Goal: Task Accomplishment & Management: Complete application form

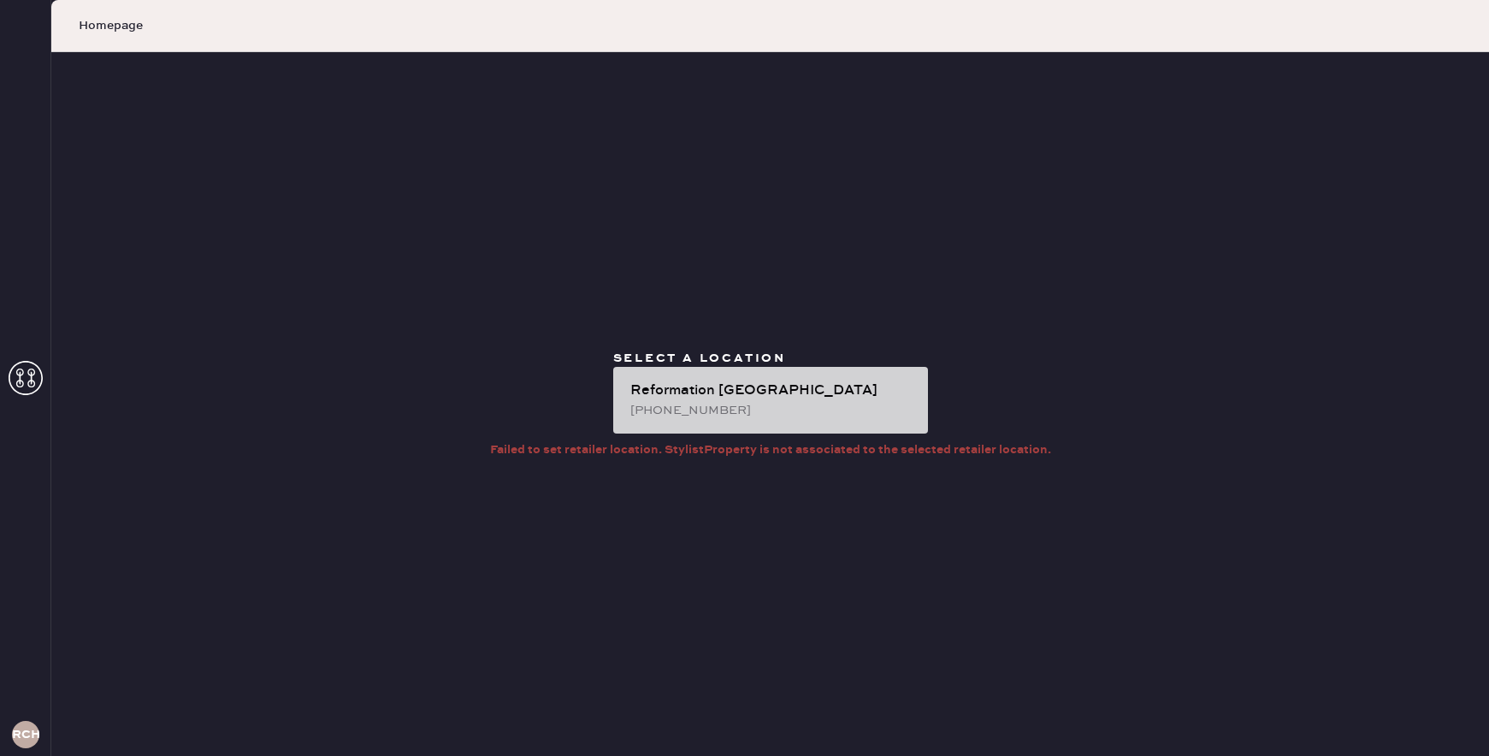
click at [685, 432] on div "Reformation [GEOGRAPHIC_DATA] [PHONE_NUMBER]" at bounding box center [770, 400] width 315 height 67
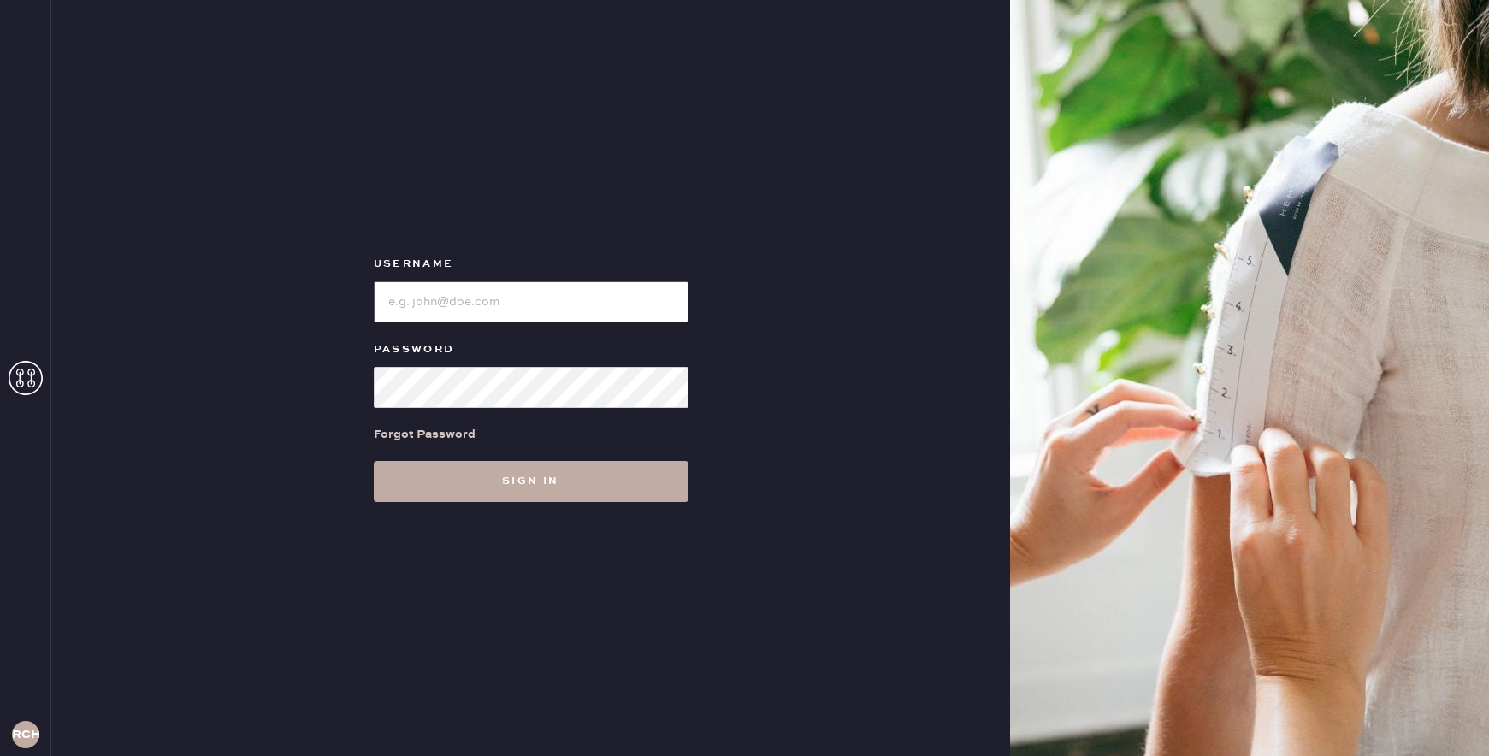
type input "reformationchestnuthill"
click at [523, 477] on button "Sign in" at bounding box center [531, 481] width 315 height 41
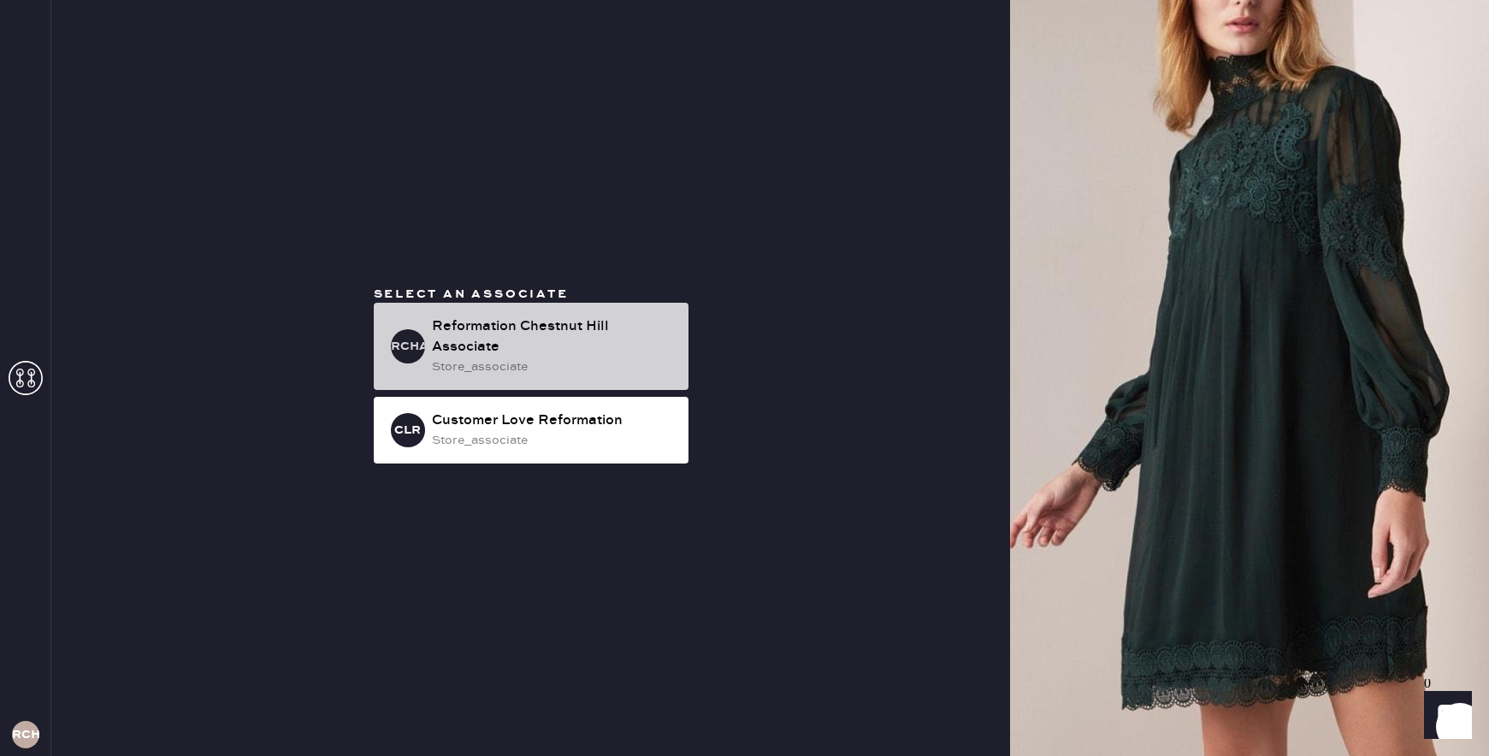
click at [524, 349] on div "Reformation Chestnut Hill Associate" at bounding box center [553, 336] width 243 height 41
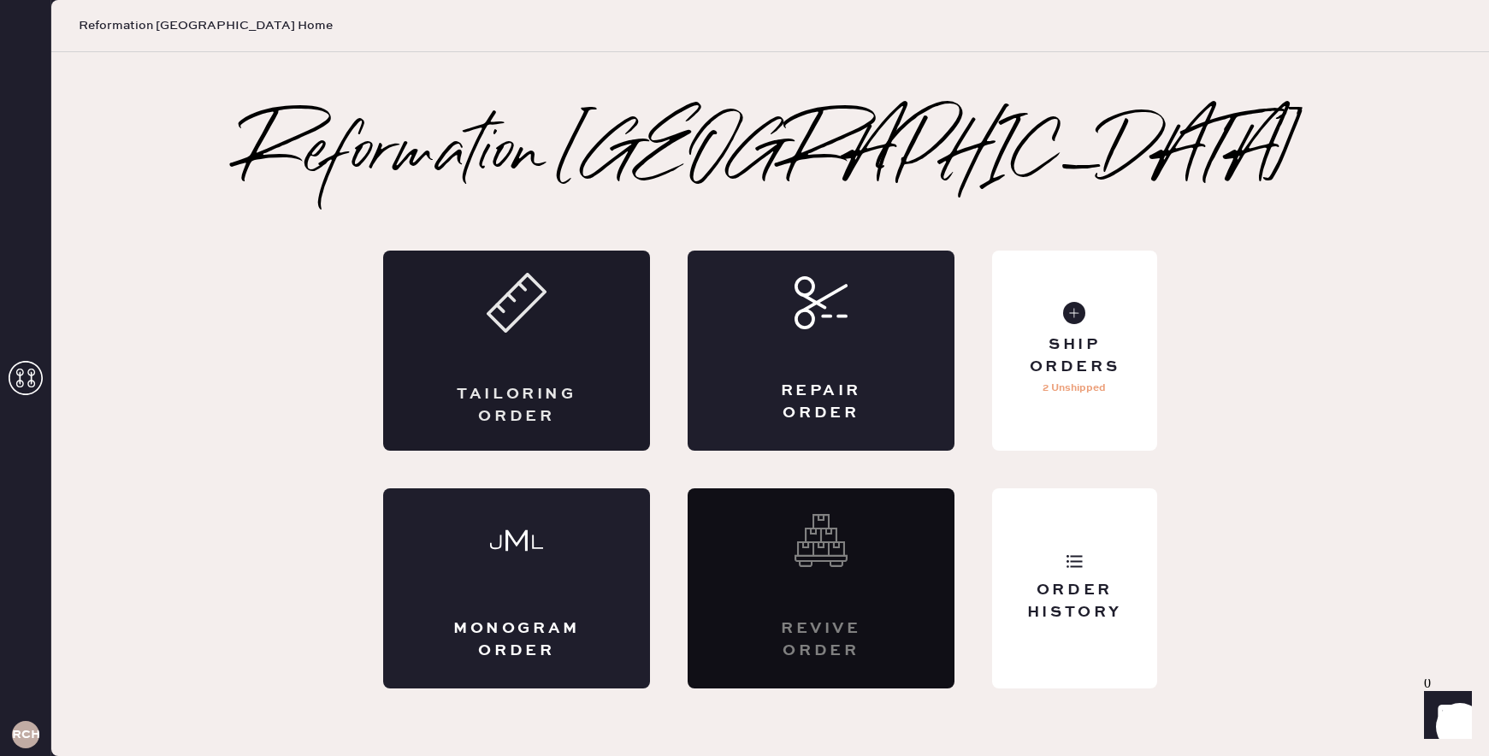
click at [541, 363] on div "Tailoring Order" at bounding box center [516, 351] width 267 height 200
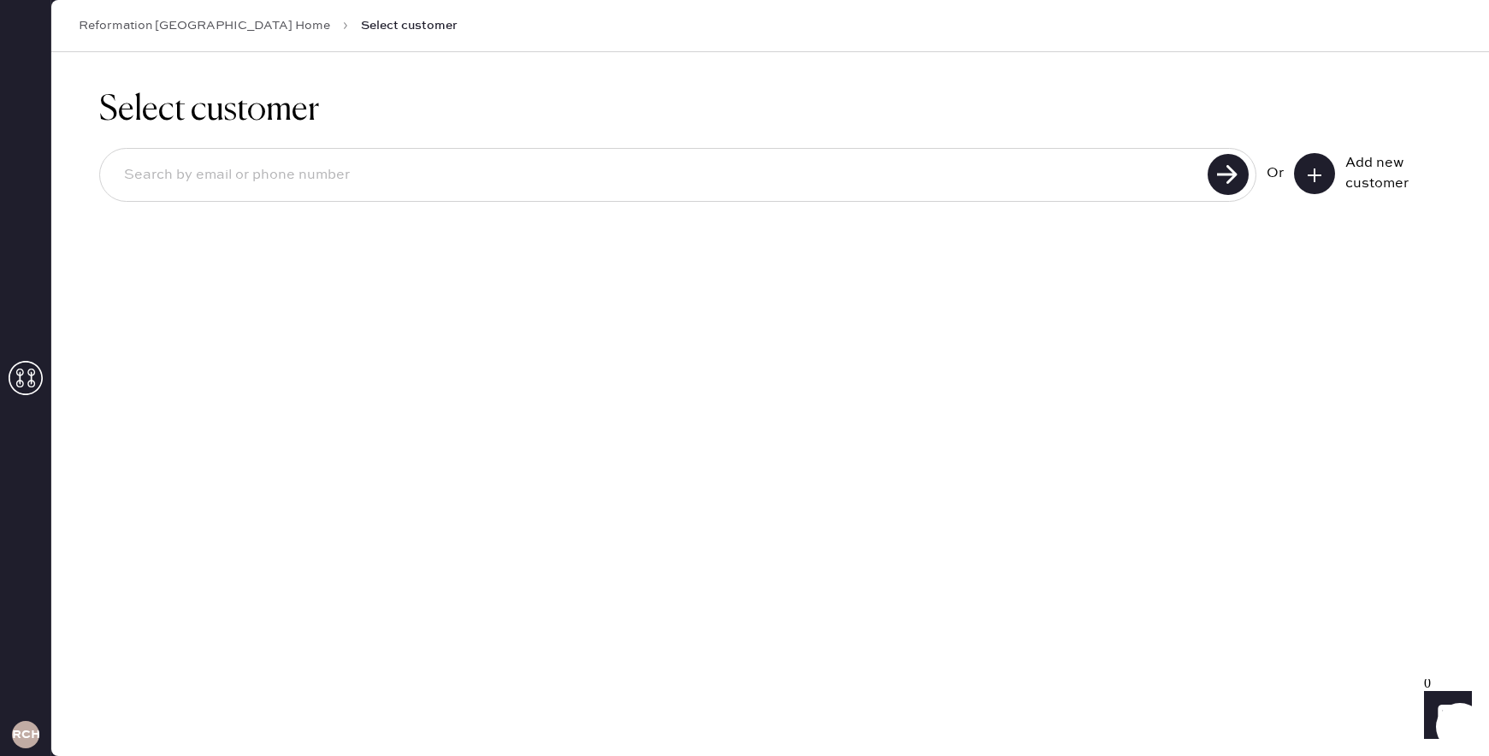
click at [1319, 183] on button at bounding box center [1314, 173] width 41 height 41
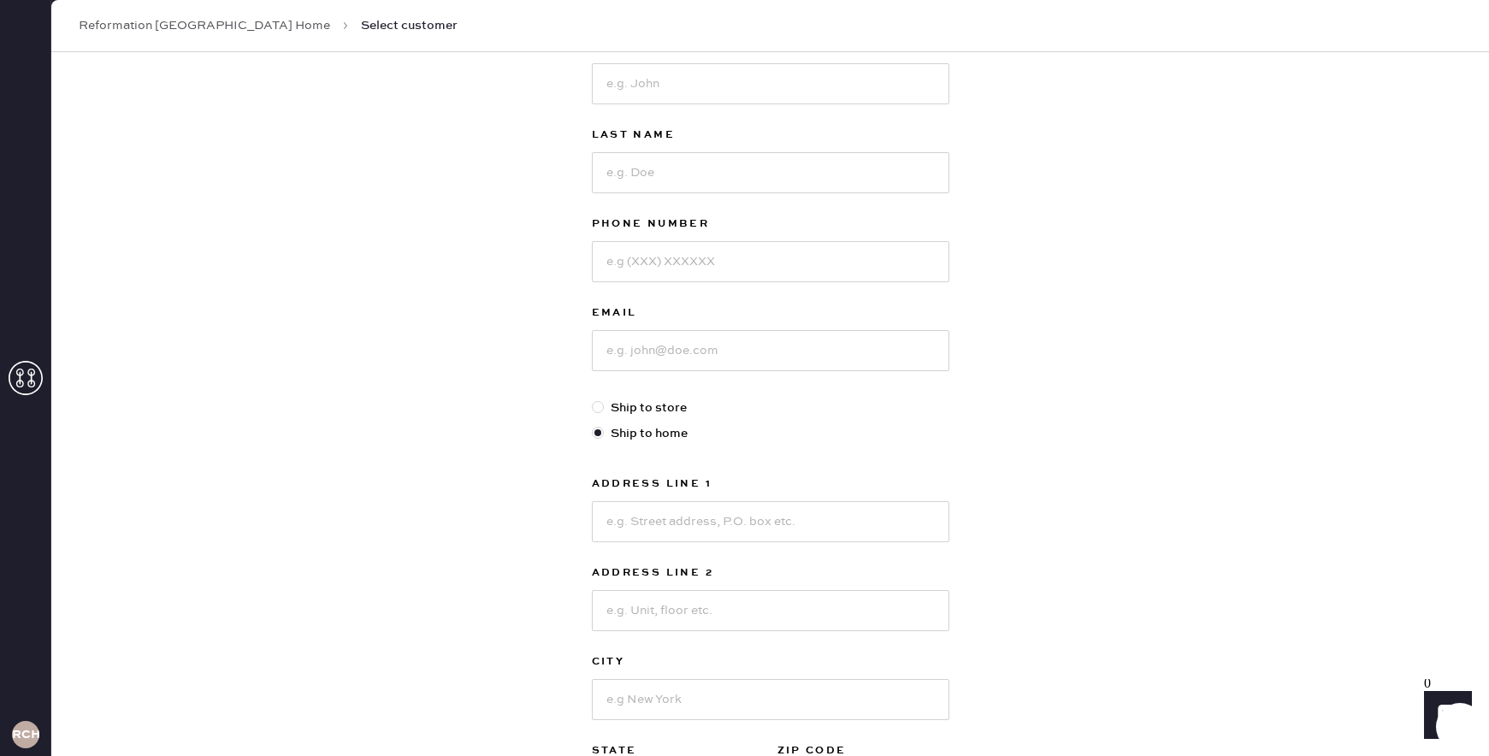
scroll to position [112, 0]
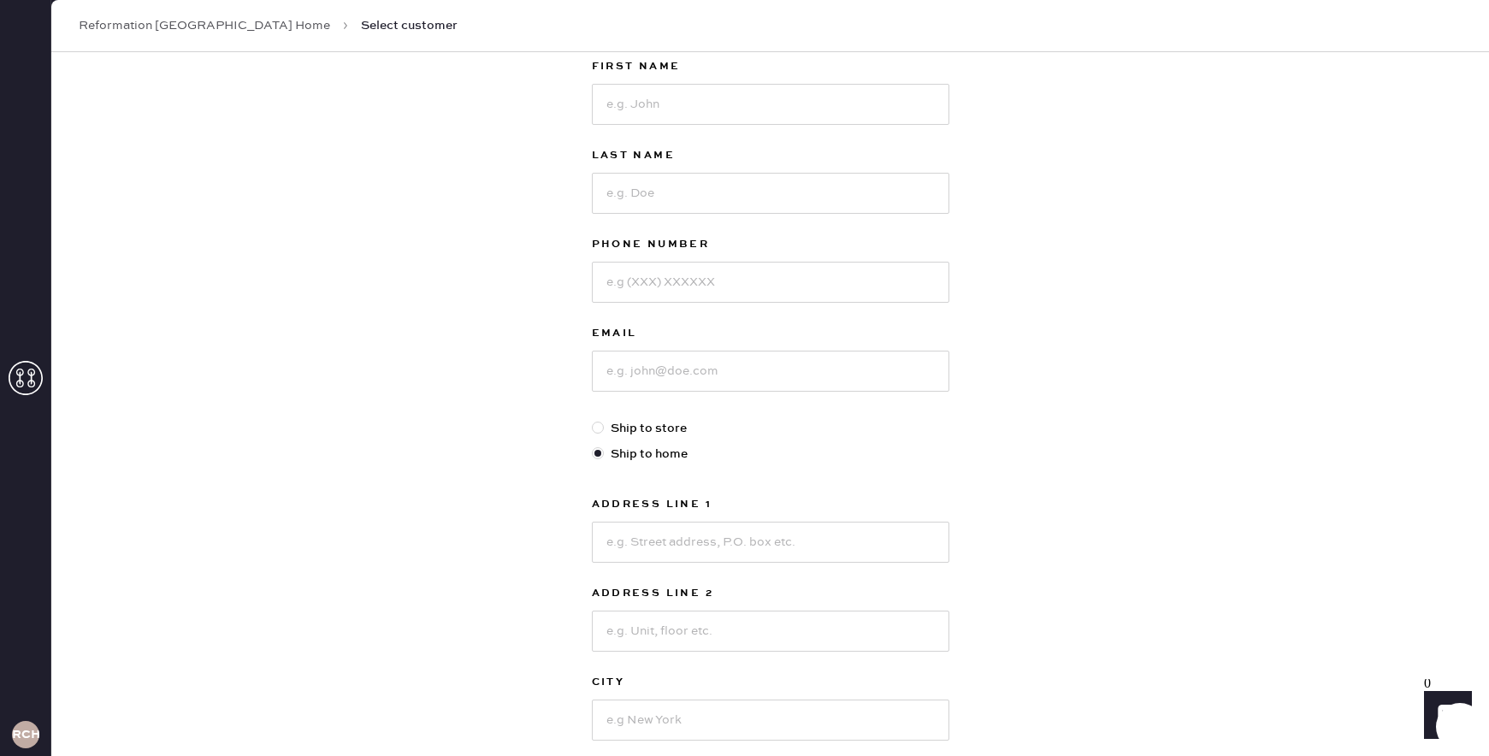
click at [889, 440] on div "First Name Last Name Phone Number Email Ship to store Ship to home Address Line…" at bounding box center [770, 473] width 357 height 835
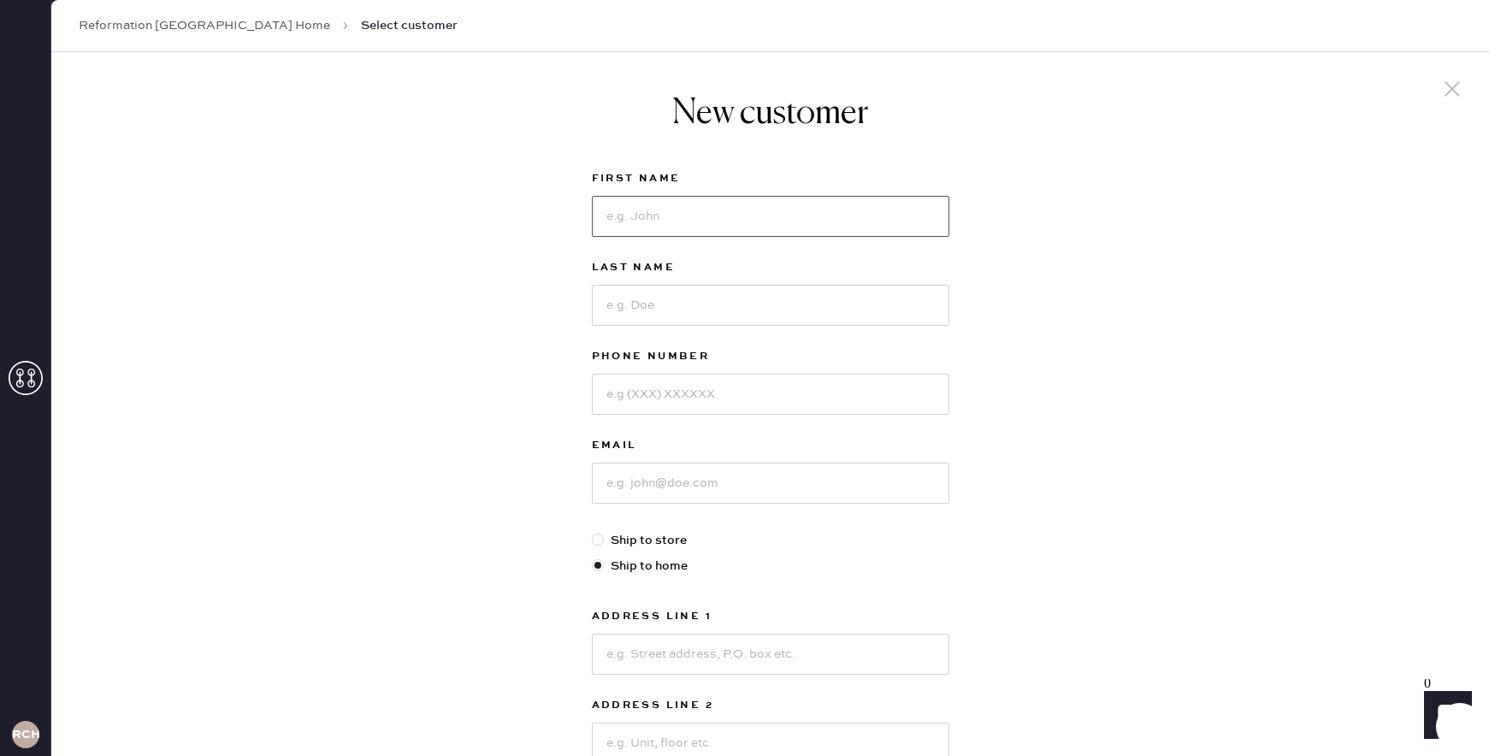
click at [627, 211] on input at bounding box center [770, 216] width 357 height 41
type input "Victoria"
click at [644, 326] on div "Last Name" at bounding box center [770, 301] width 357 height 89
click at [640, 320] on input at bounding box center [770, 305] width 357 height 41
type input "Habet"
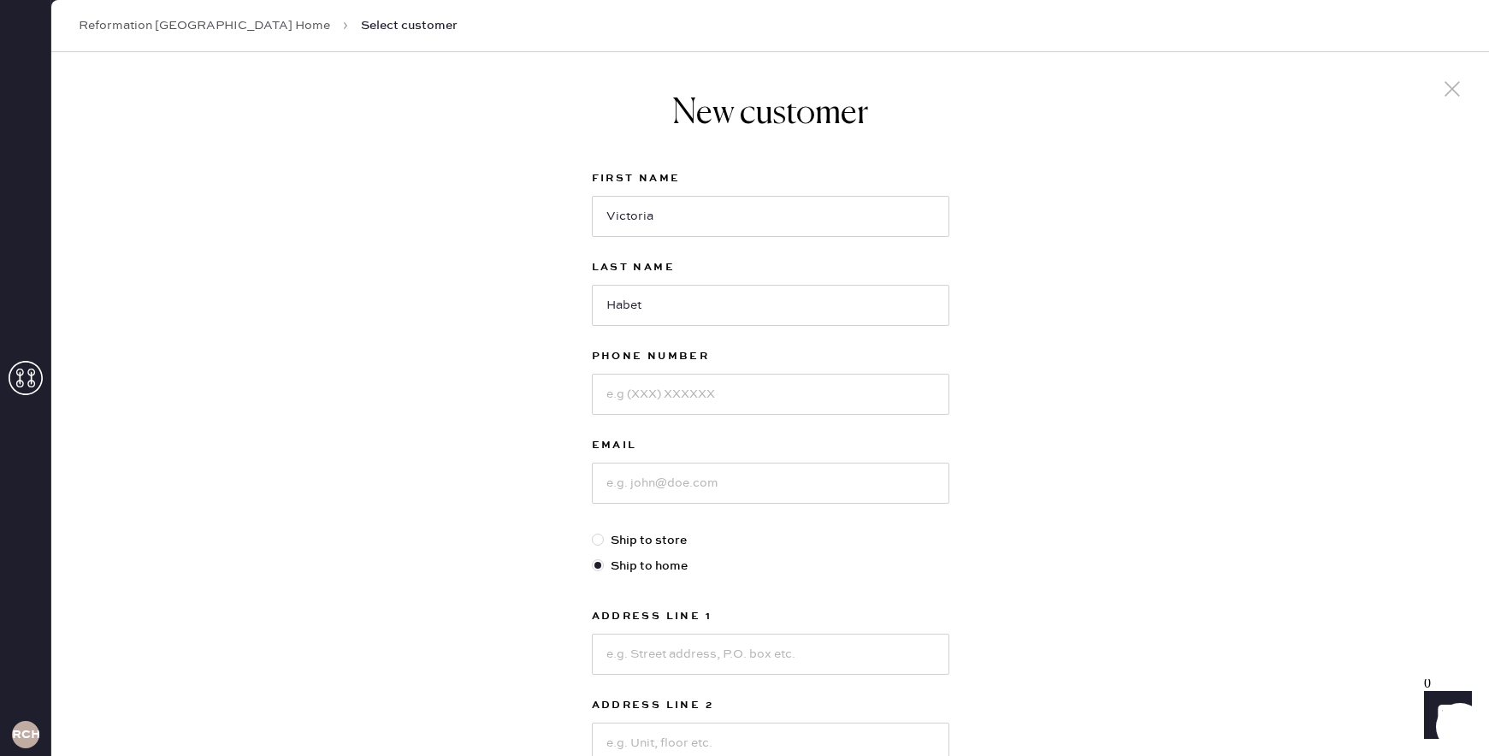
click at [501, 355] on div "New customer First Name [PERSON_NAME] Last Name Habet Phone Number Email Ship t…" at bounding box center [770, 582] width 1438 height 1060
click at [601, 395] on input at bounding box center [770, 394] width 357 height 41
click at [629, 394] on input "2177798669" at bounding box center [770, 394] width 357 height 41
click at [649, 400] on input "217-7798669" at bounding box center [770, 394] width 357 height 41
type input "[PHONE_NUMBER]"
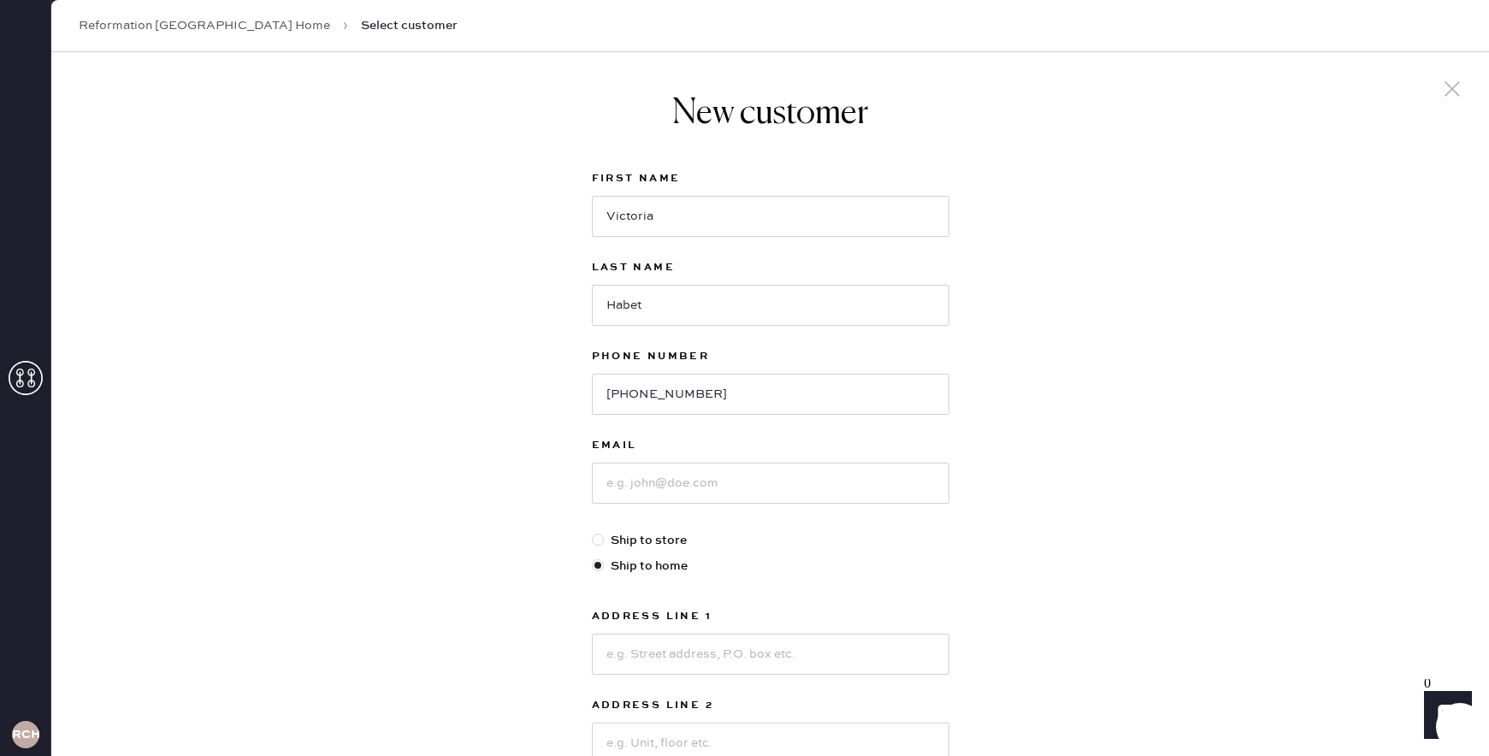
click at [522, 392] on div "New customer First Name [PERSON_NAME] Last Name Habet Phone Number [PHONE_NUMBE…" at bounding box center [770, 582] width 1438 height 1060
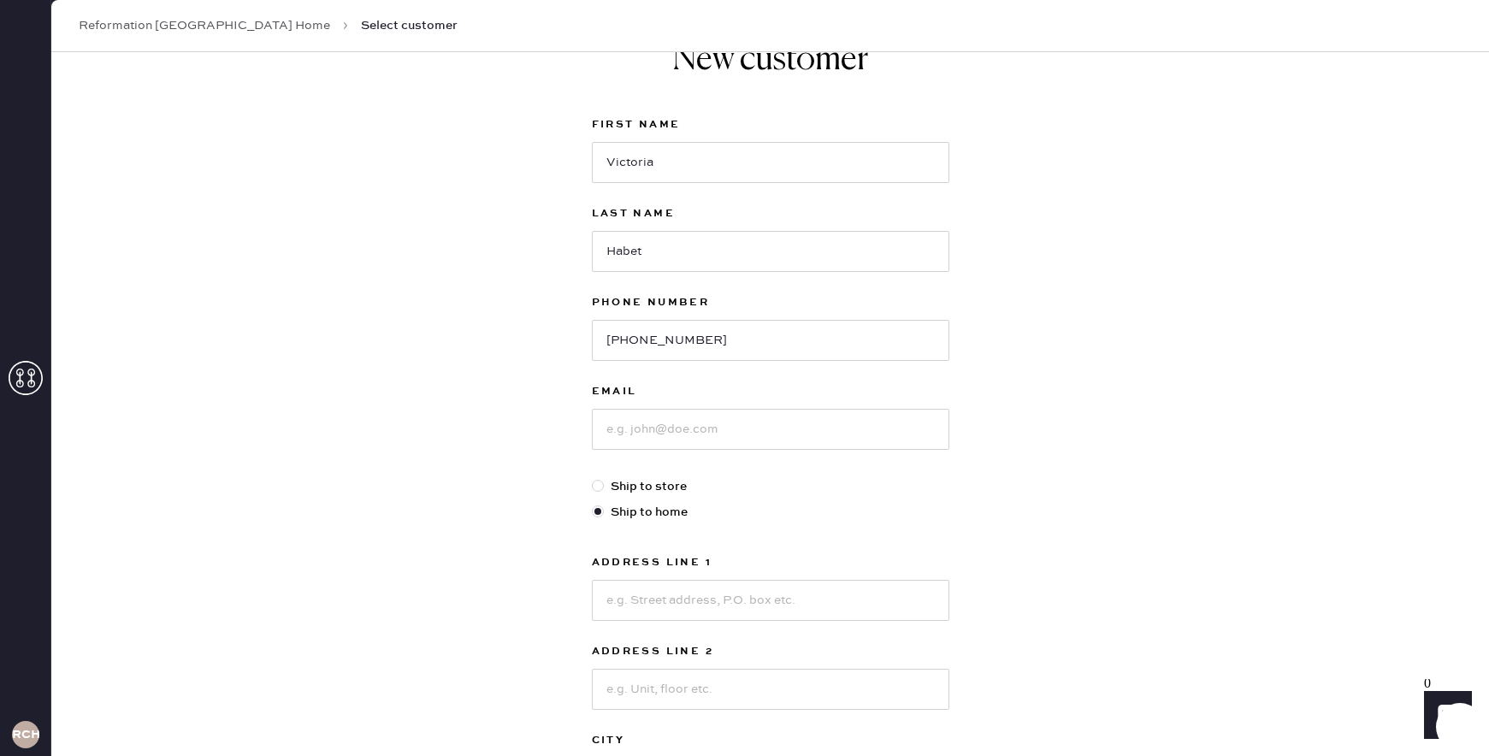
scroll to position [109, 0]
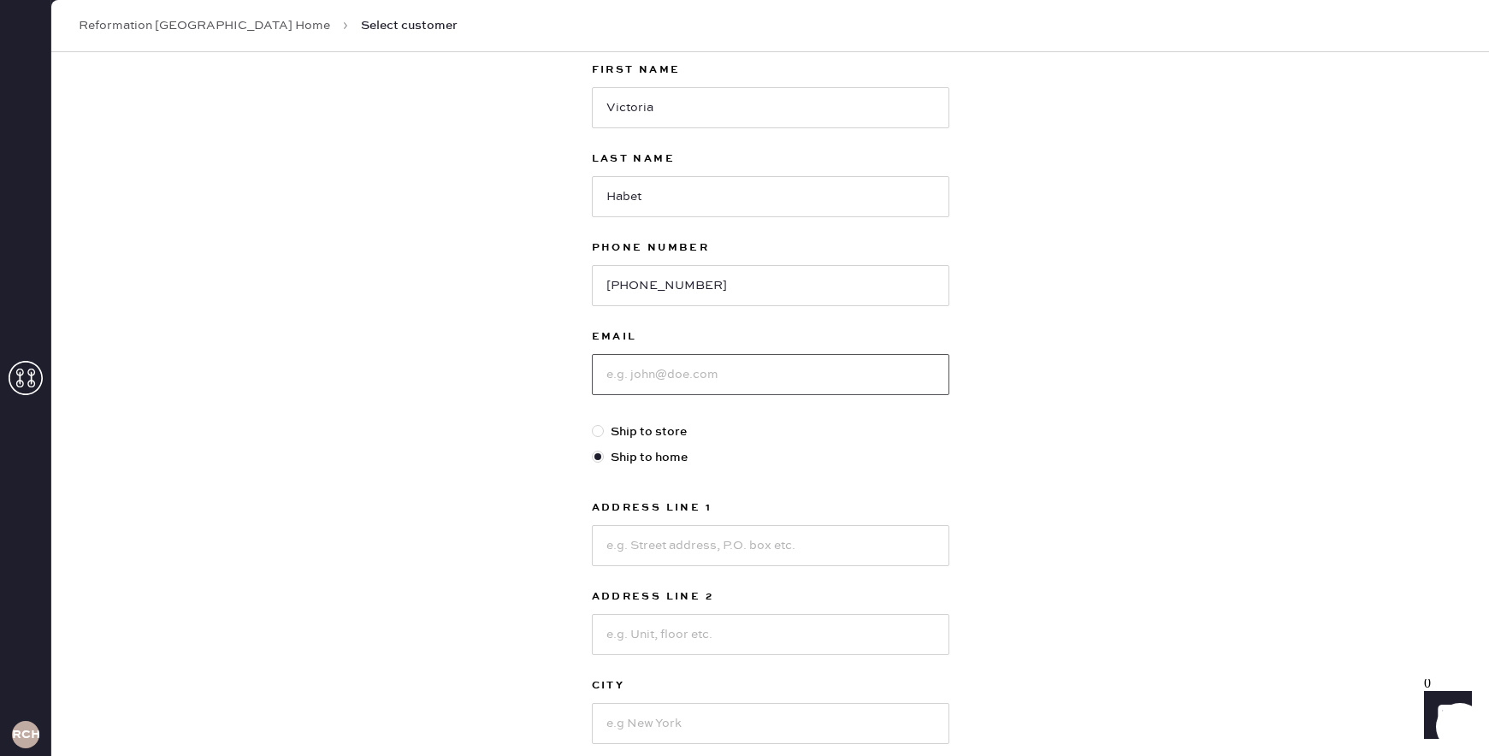
click at [673, 381] on input at bounding box center [770, 374] width 357 height 41
type input "[EMAIL_ADDRESS][DOMAIN_NAME]"
click at [554, 324] on div "New customer First Name [PERSON_NAME] Last Name Habet Phone Number [PHONE_NUMBE…" at bounding box center [770, 474] width 1438 height 1060
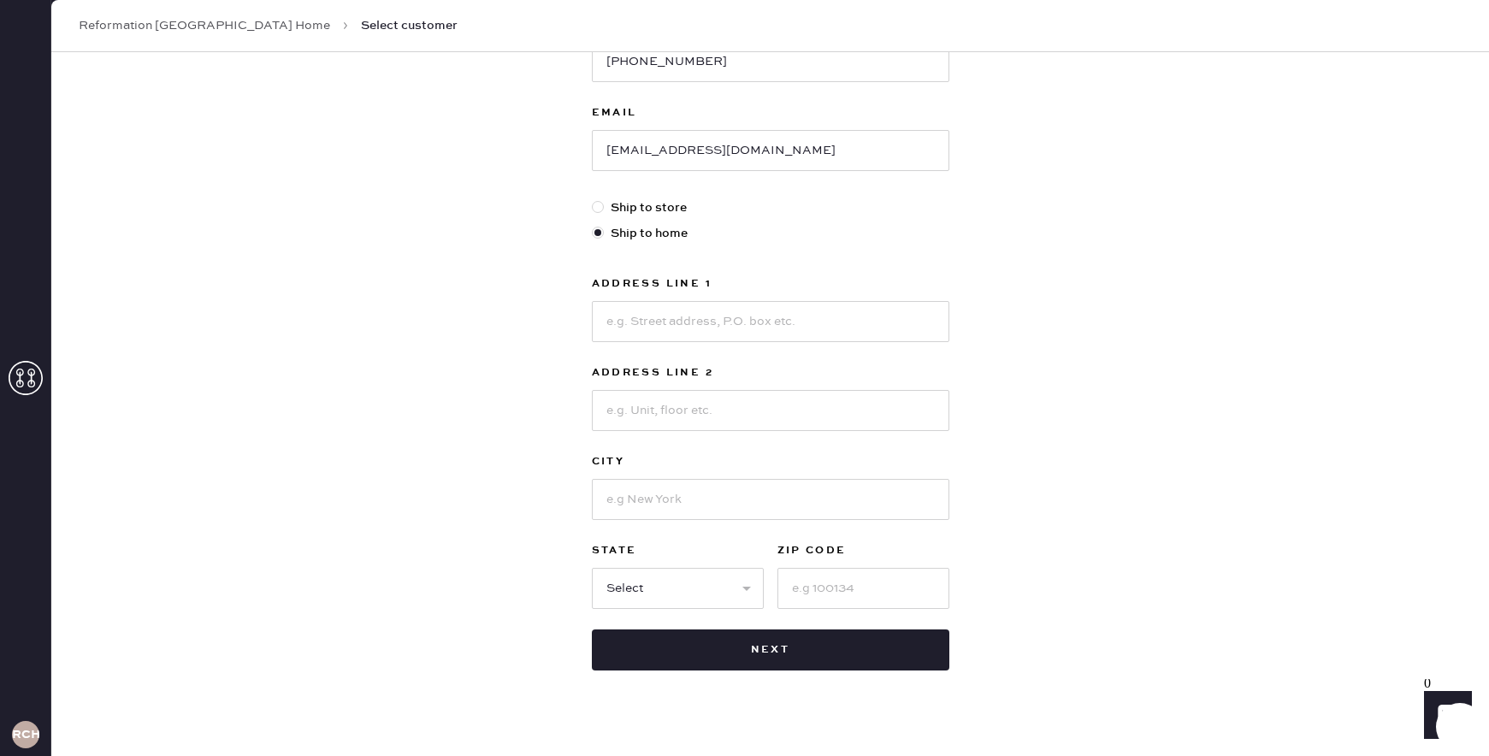
scroll to position [355, 0]
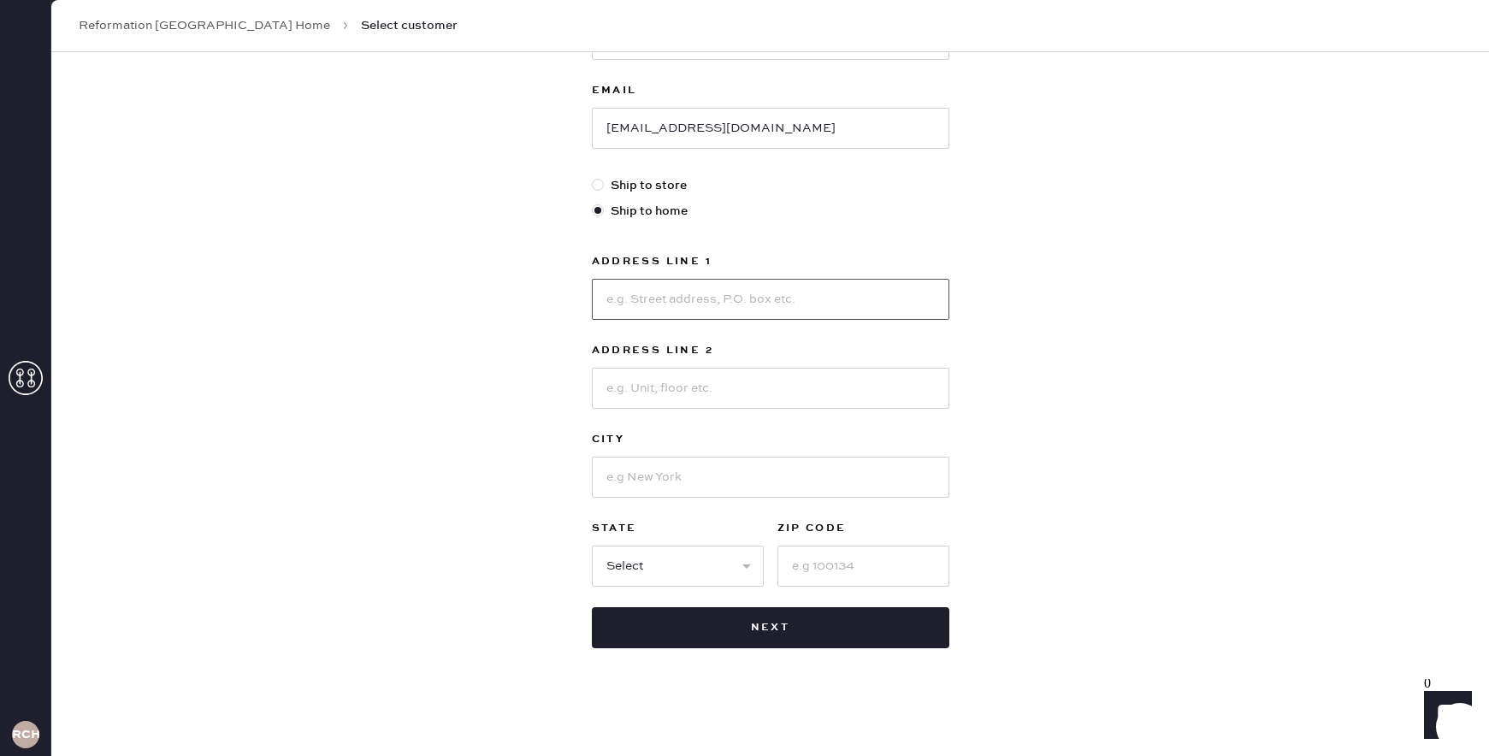
click at [689, 291] on input at bounding box center [770, 299] width 357 height 41
type input "[STREET_ADDRESS]"
click at [562, 360] on div "New customer First Name [PERSON_NAME] Last Name Habet Phone Number [PHONE_NUMBE…" at bounding box center [770, 227] width 1438 height 1060
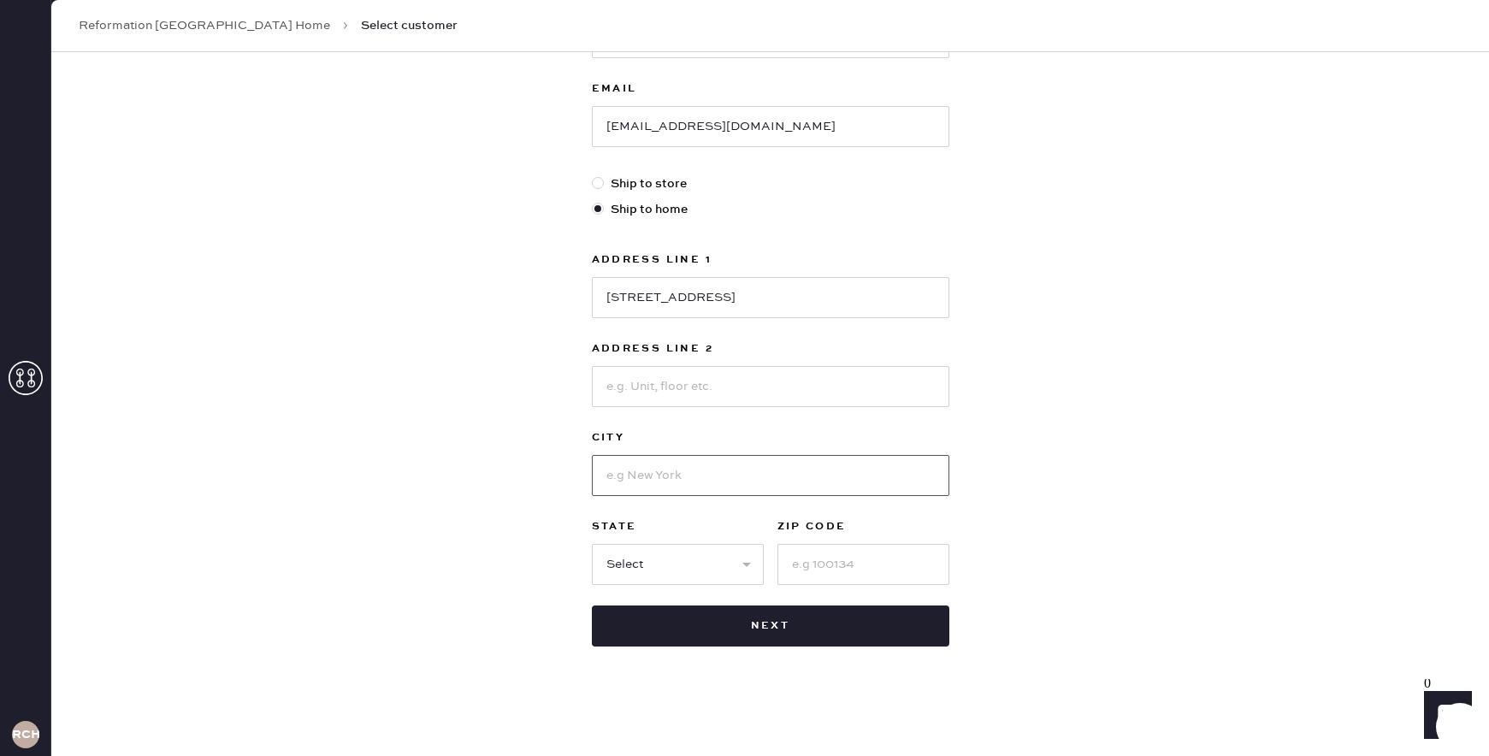
click at [652, 487] on input at bounding box center [770, 475] width 357 height 41
type input "Jamaica Plain"
click at [660, 557] on select "Select AK AL AR AZ CA CO CT [GEOGRAPHIC_DATA] DE FL [GEOGRAPHIC_DATA] HI [GEOGR…" at bounding box center [678, 564] width 172 height 41
select select "MA"
click at [592, 544] on select "Select AK AL AR AZ CA CO CT [GEOGRAPHIC_DATA] DE FL [GEOGRAPHIC_DATA] HI [GEOGR…" at bounding box center [678, 564] width 172 height 41
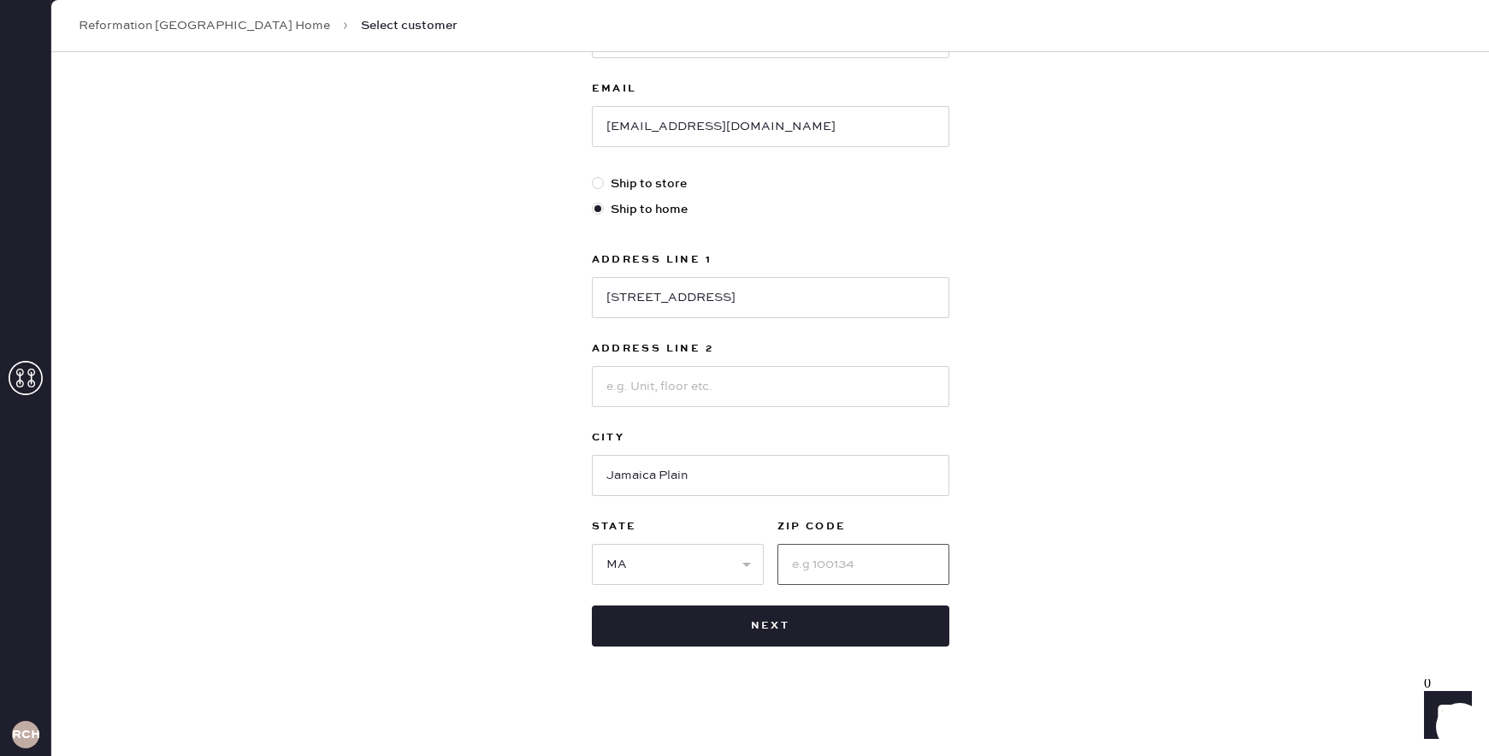
click at [831, 570] on input at bounding box center [863, 564] width 172 height 41
type input "02130"
click at [1238, 445] on div "New customer First Name [PERSON_NAME] Last Name Habet Phone Number [PHONE_NUMBE…" at bounding box center [770, 226] width 1438 height 1060
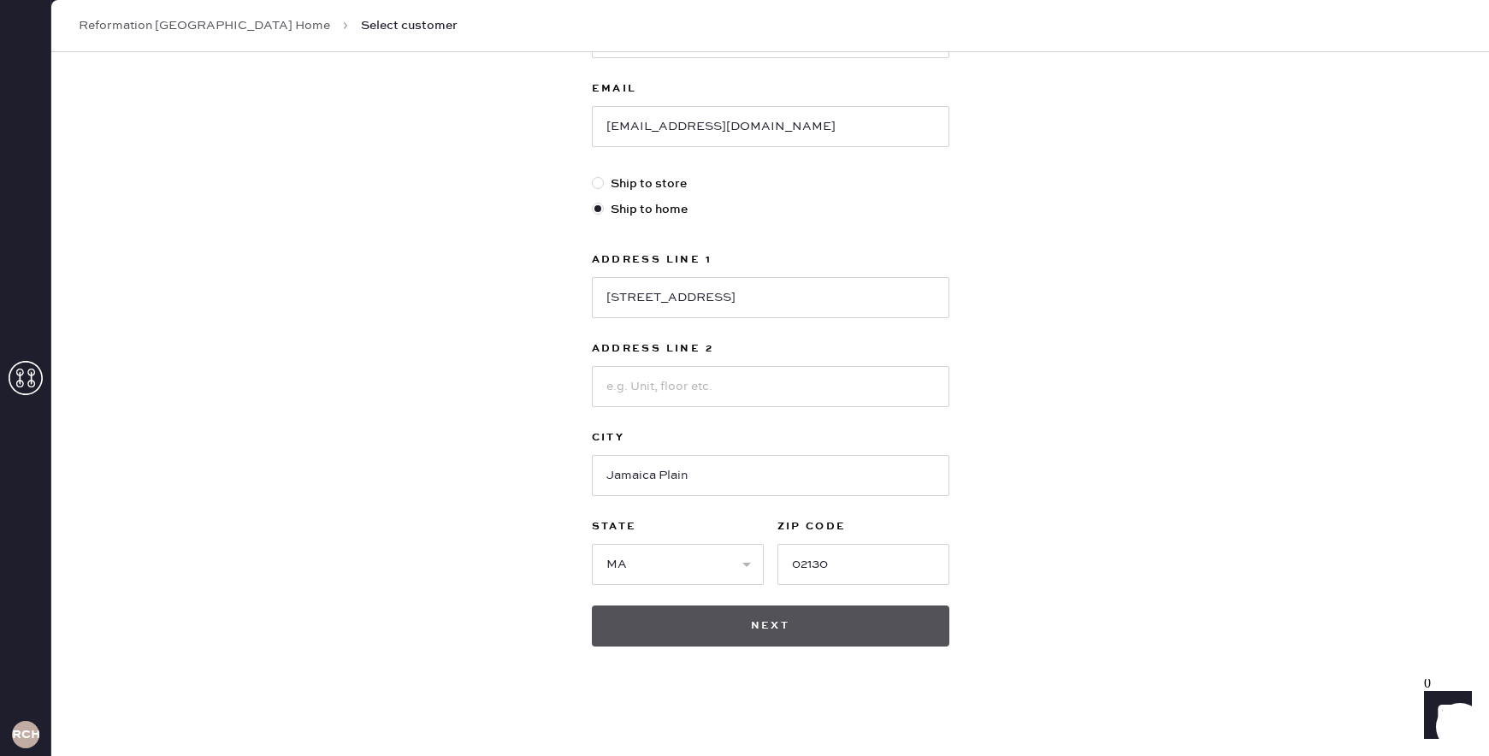
click at [849, 644] on button "Next" at bounding box center [770, 626] width 357 height 41
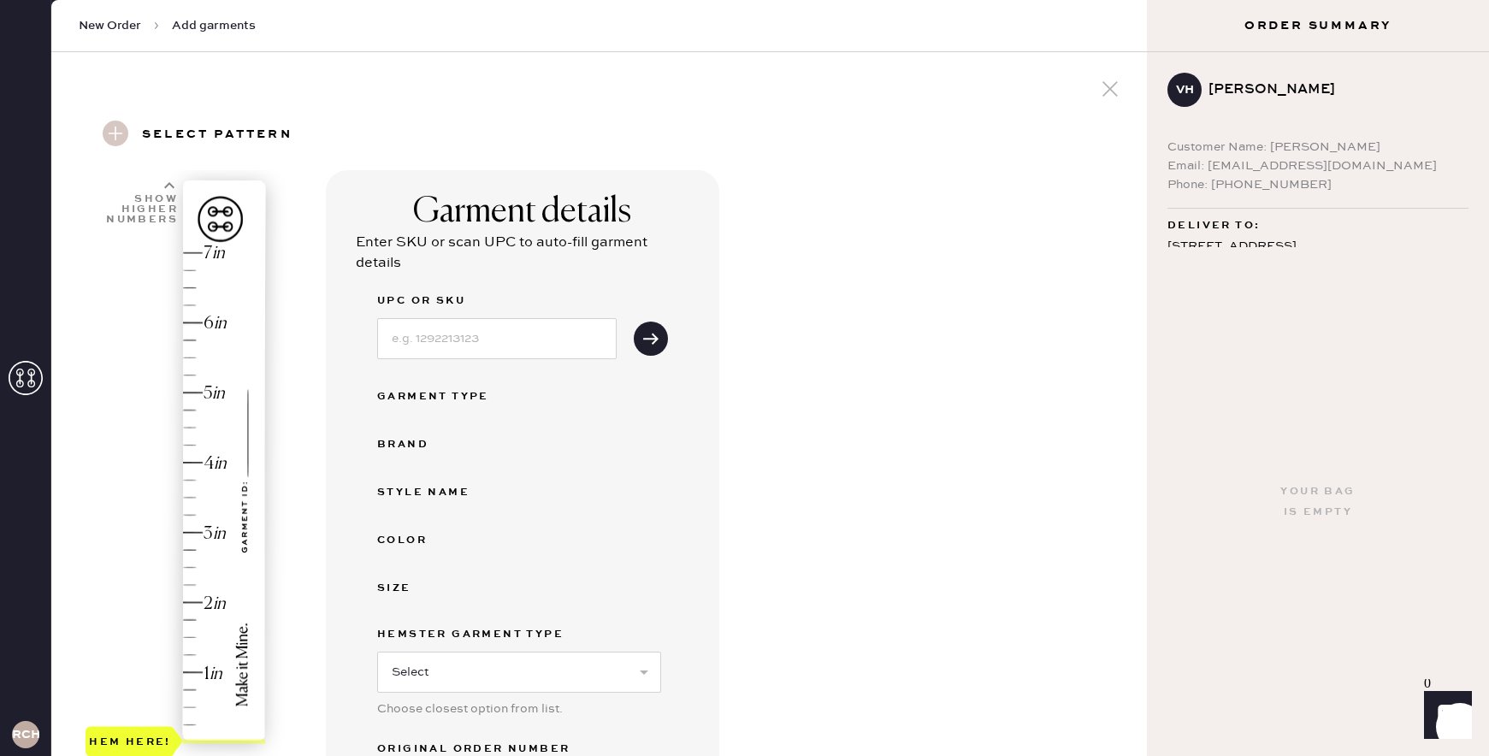
scroll to position [516, 0]
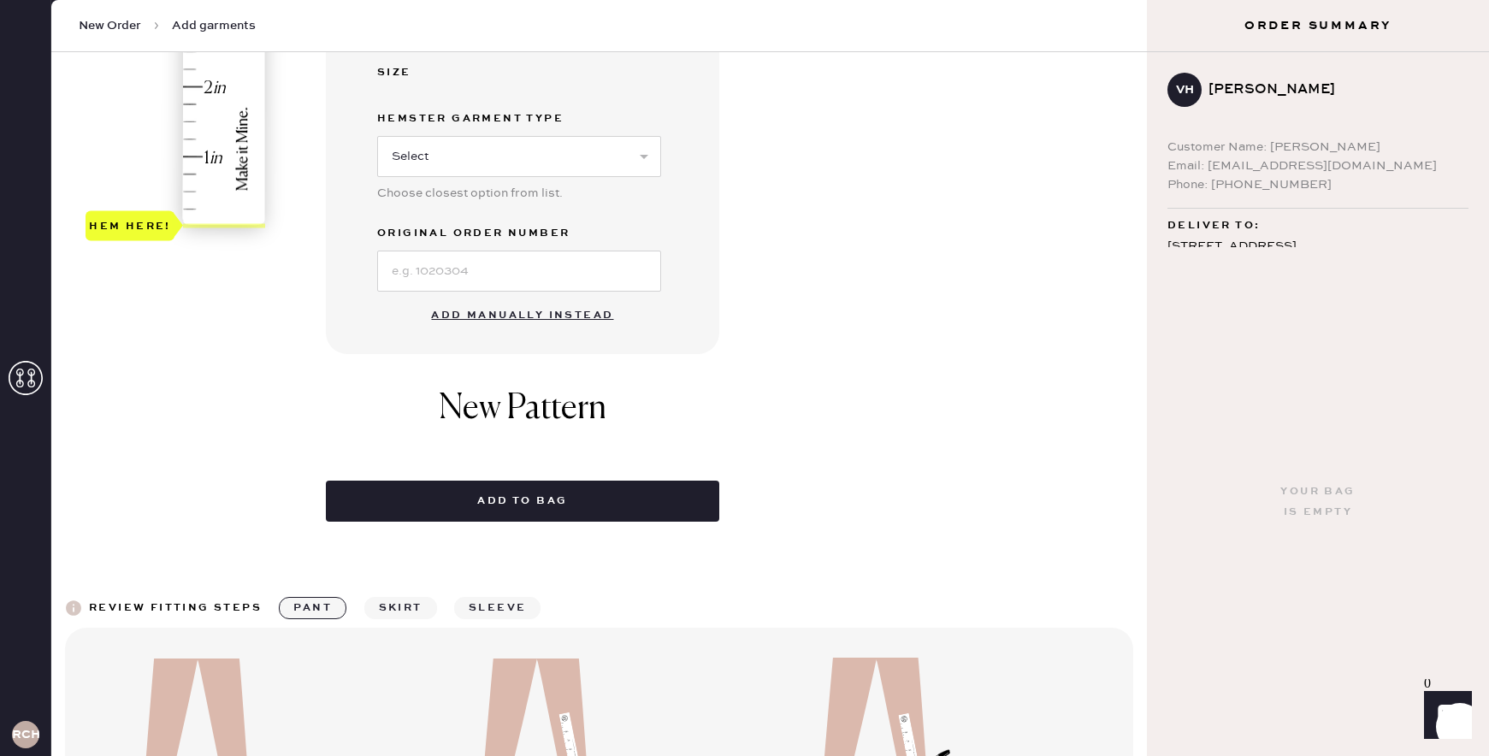
click at [542, 319] on button "Add manually instead" at bounding box center [522, 315] width 203 height 34
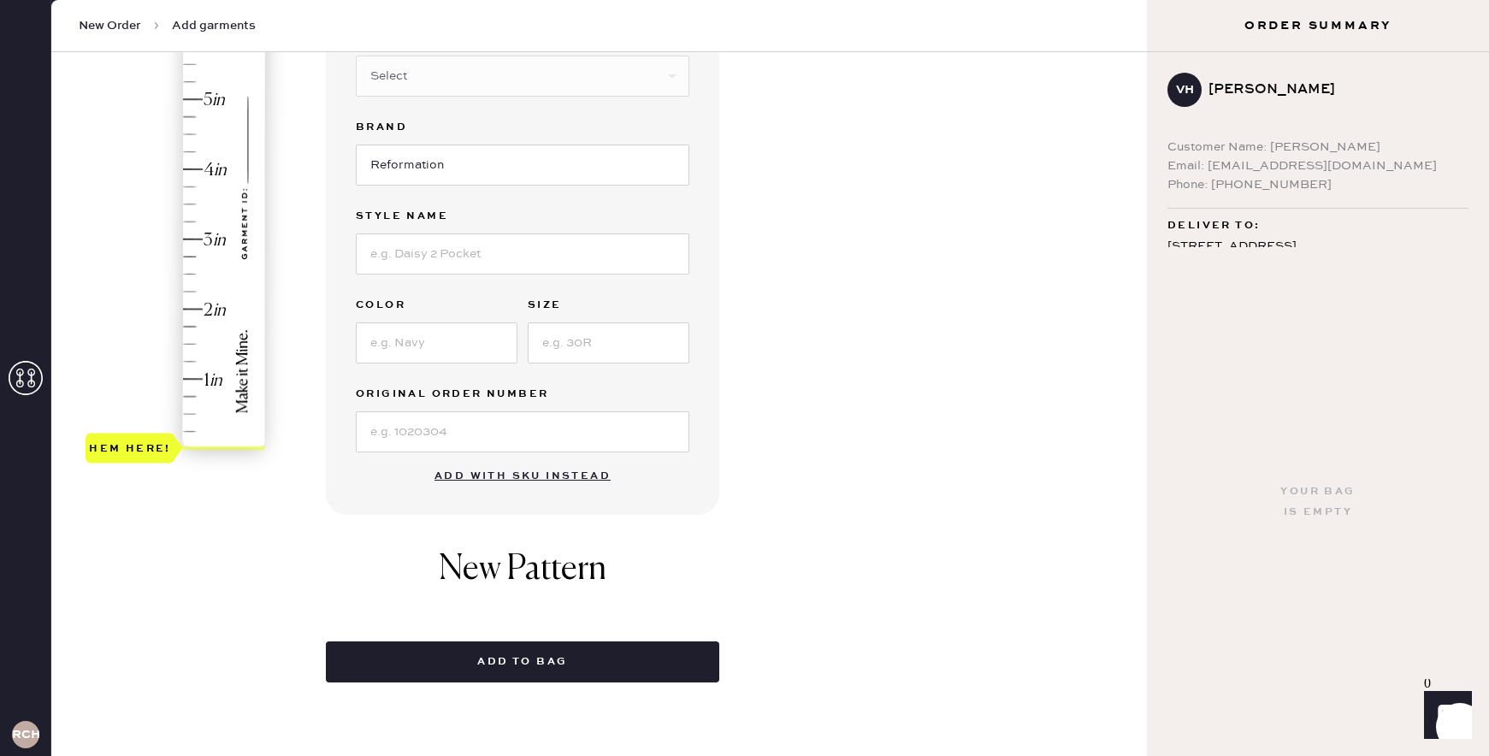
scroll to position [0, 0]
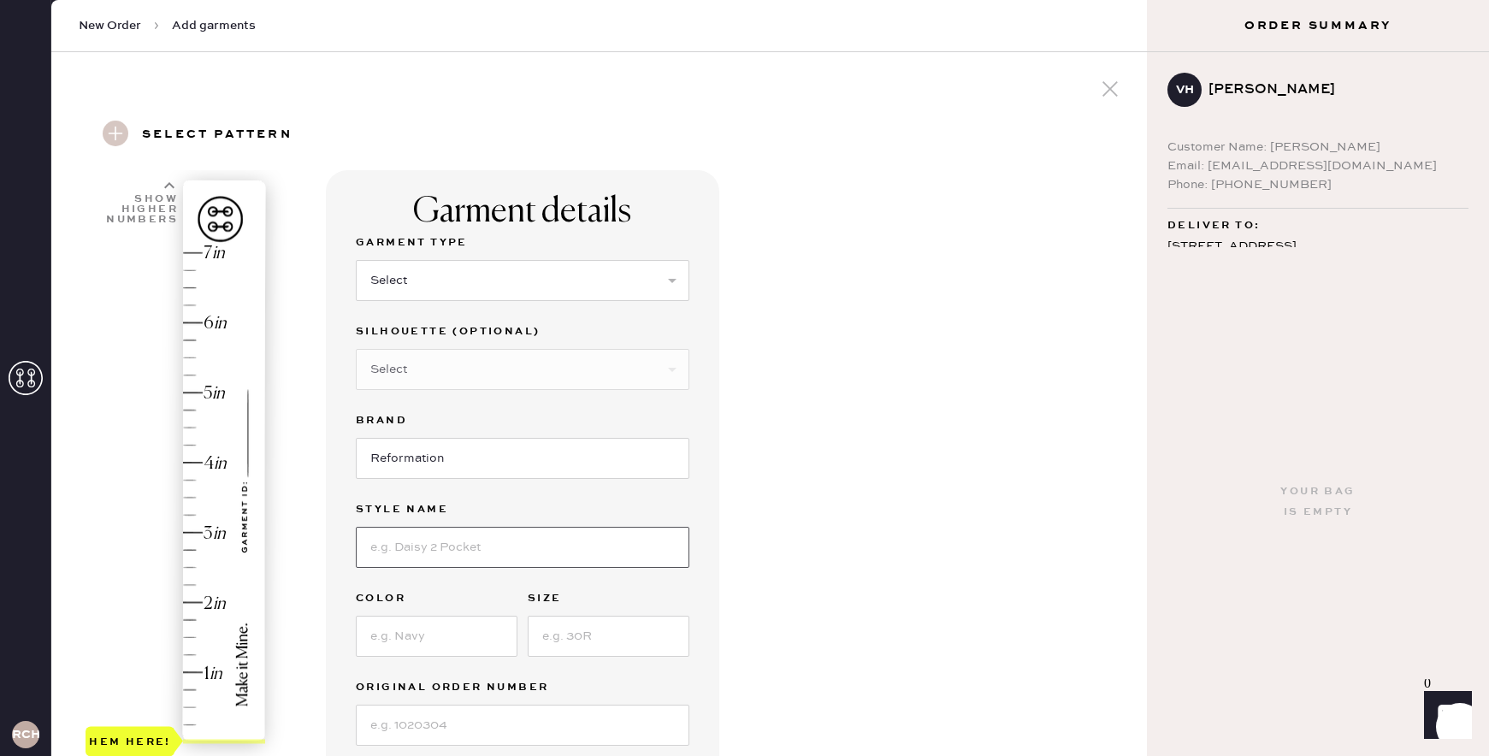
click at [458, 543] on input at bounding box center [523, 547] width 334 height 41
type input "[PERSON_NAME] High Rise"
click at [429, 628] on input at bounding box center [437, 636] width 162 height 41
click at [629, 529] on input "[PERSON_NAME] High Rise" at bounding box center [523, 547] width 334 height 41
click at [567, 552] on input "[PERSON_NAME] High Rise" at bounding box center [523, 547] width 334 height 41
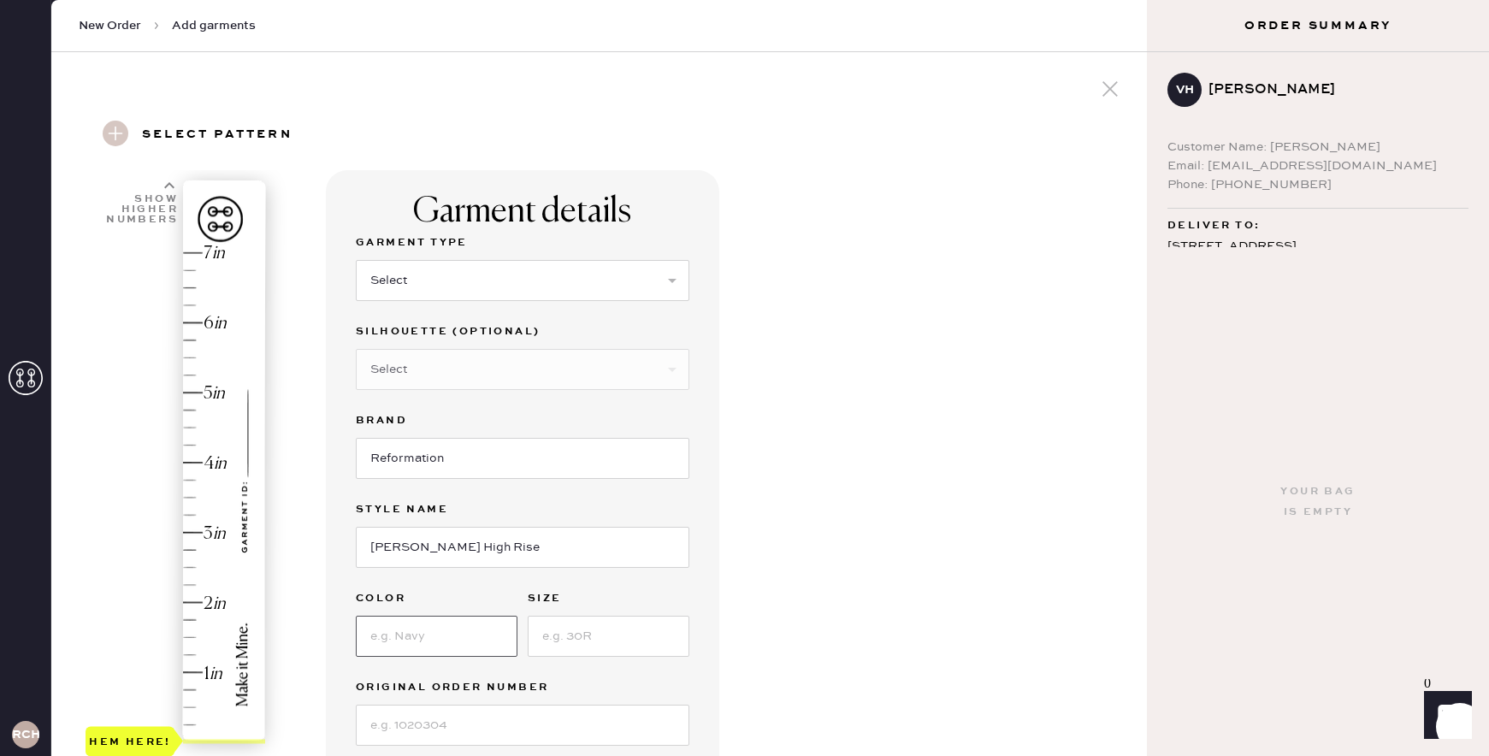
click at [477, 643] on input at bounding box center [437, 636] width 162 height 41
type input "Shasta"
click at [866, 579] on div "Garment details Garment Type Select Basic Skirt Jeans Leggings Pants Shorts Bas…" at bounding box center [729, 573] width 807 height 806
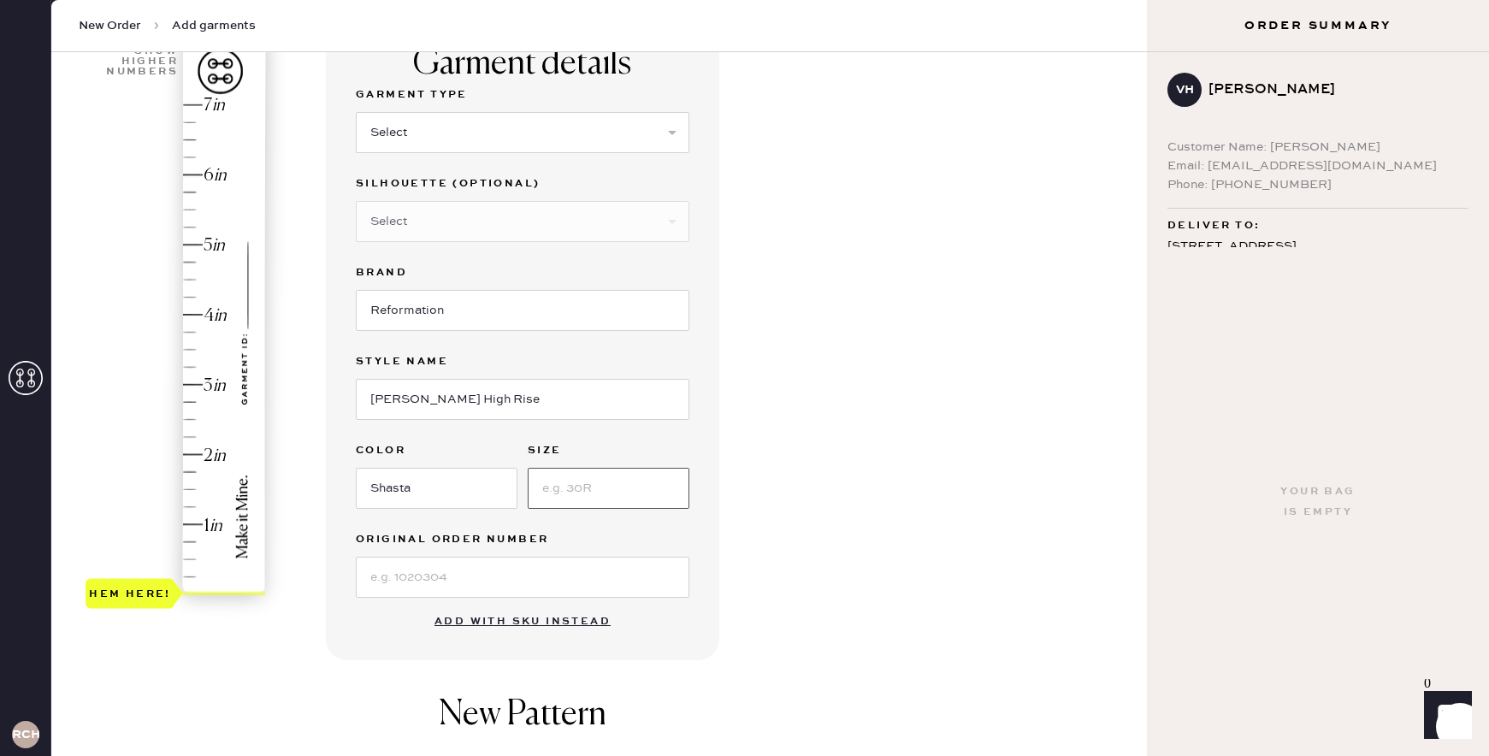
click at [562, 476] on input at bounding box center [609, 488] width 162 height 41
click at [188, 541] on div "Hem here!" at bounding box center [177, 349] width 182 height 505
click at [610, 496] on input at bounding box center [609, 488] width 162 height 41
type input "24"
click at [849, 479] on div "Garment details Garment Type Select Basic Skirt Jeans Leggings Pants Shorts Bas…" at bounding box center [729, 425] width 807 height 806
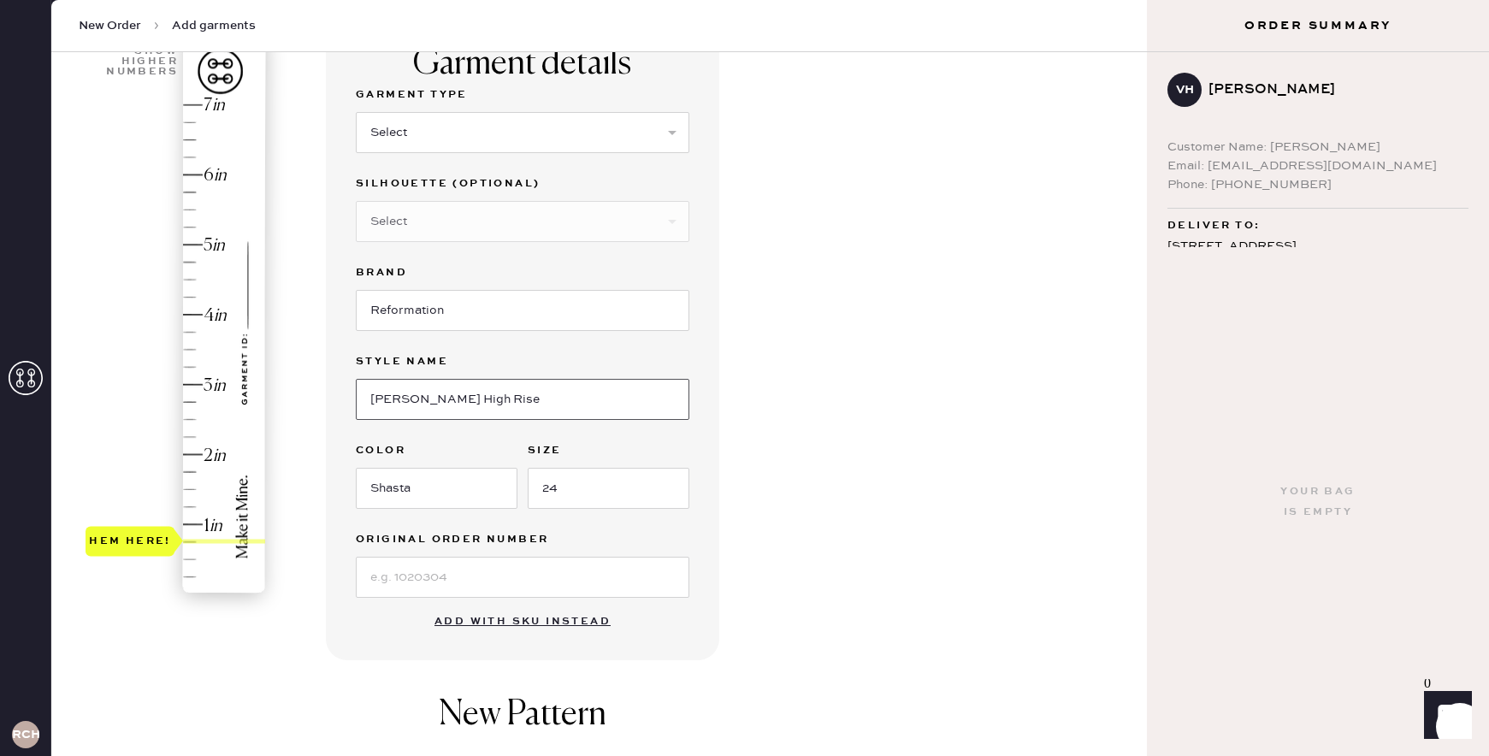
click at [513, 409] on input "[PERSON_NAME] High Rise" at bounding box center [523, 399] width 334 height 41
type input "[PERSON_NAME] High Rise"
click at [620, 198] on div "Select Other" at bounding box center [523, 220] width 334 height 44
click at [600, 123] on select "Select Basic Skirt Jeans Leggings Pants Shorts Basic Sleeved Dress Basic Sleeve…" at bounding box center [523, 132] width 334 height 41
select select "2"
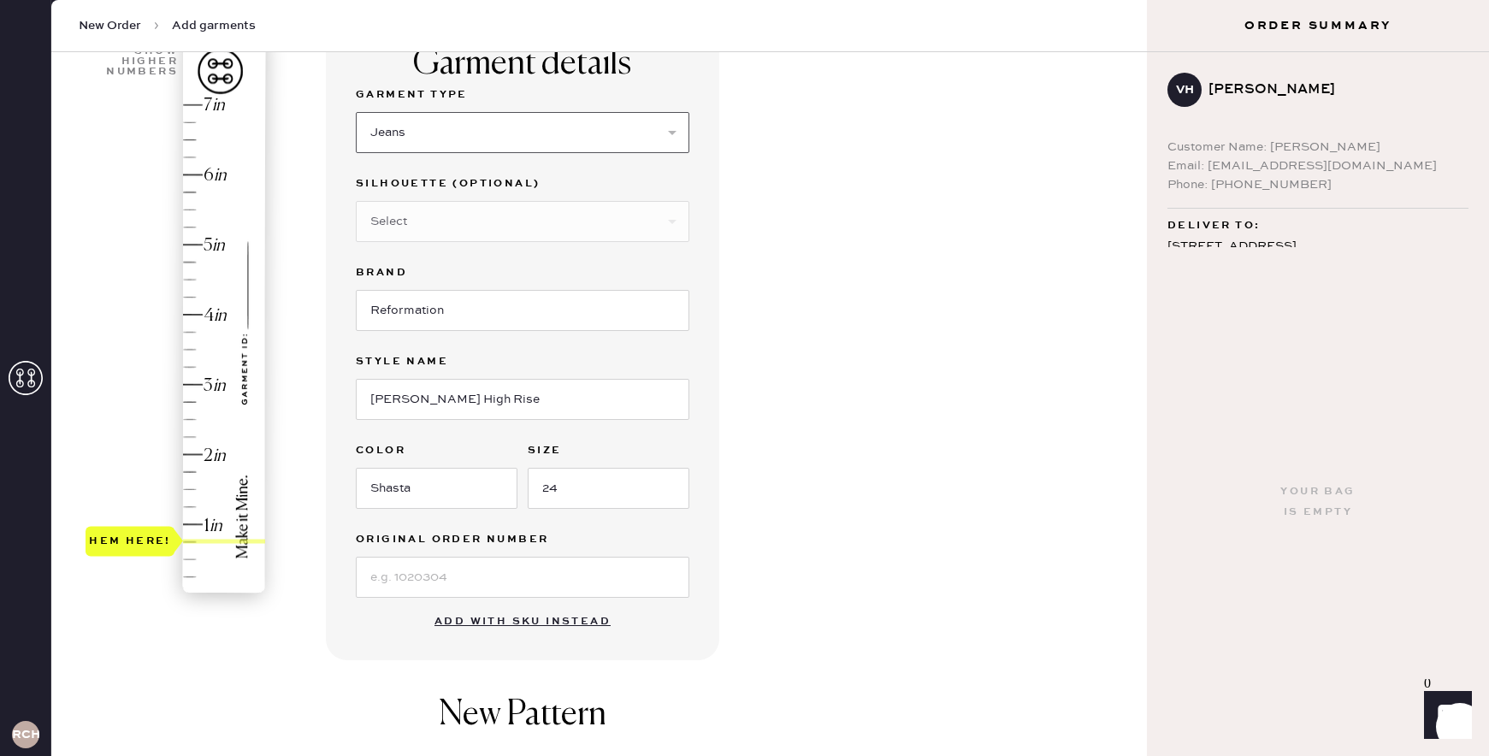
click at [356, 112] on select "Select Basic Skirt Jeans Leggings Pants Shorts Basic Sleeved Dress Basic Sleeve…" at bounding box center [523, 132] width 334 height 41
click at [591, 229] on select "Select Other" at bounding box center [523, 221] width 334 height 41
select select "7"
click at [356, 201] on select "Select Shorts Cropped Flare Boot Cut Straight Skinny Other" at bounding box center [523, 221] width 334 height 41
click at [539, 390] on input "[PERSON_NAME] High Rise" at bounding box center [523, 399] width 334 height 41
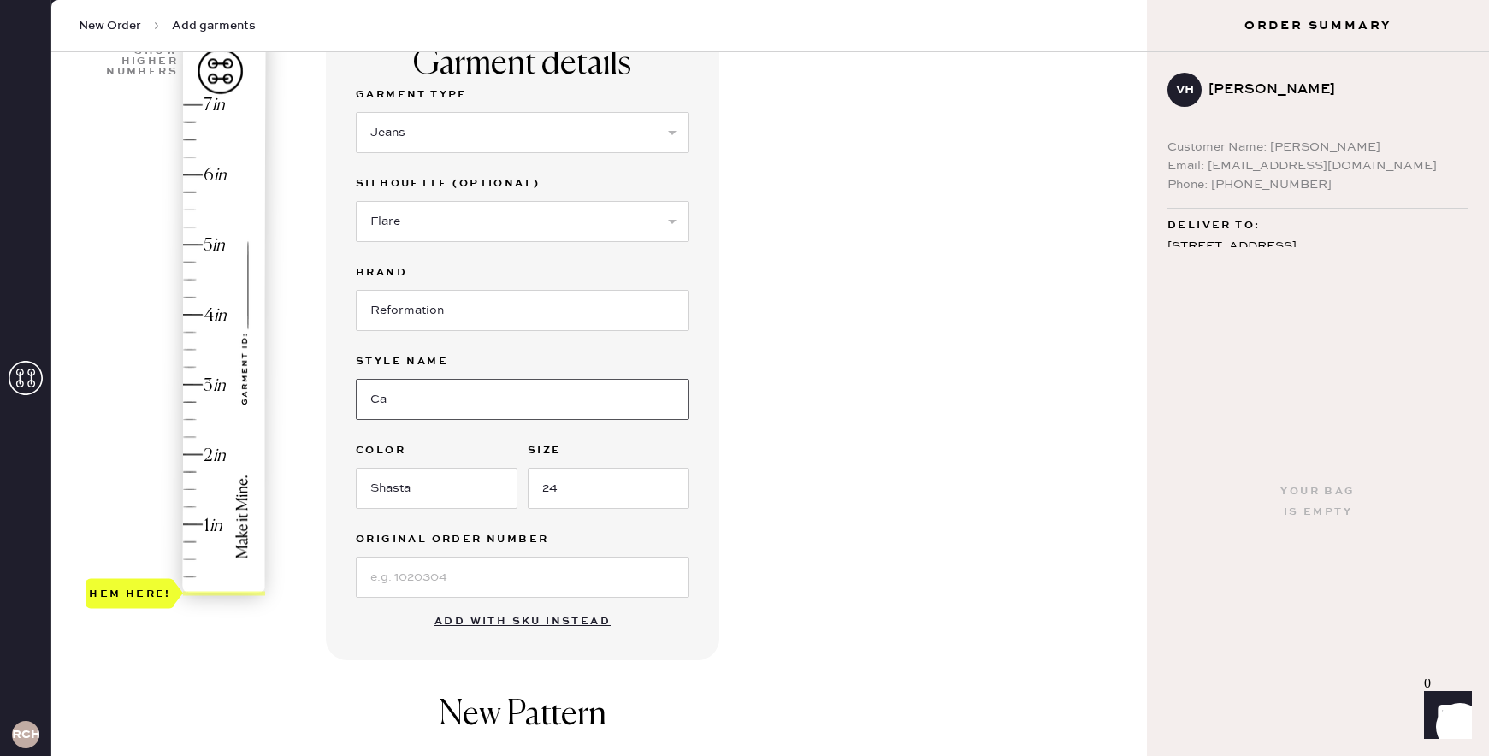
type input "C"
type input "[PERSON_NAME] High Rise"
click at [192, 546] on div "Hem here!" at bounding box center [177, 349] width 182 height 505
type input "0.75"
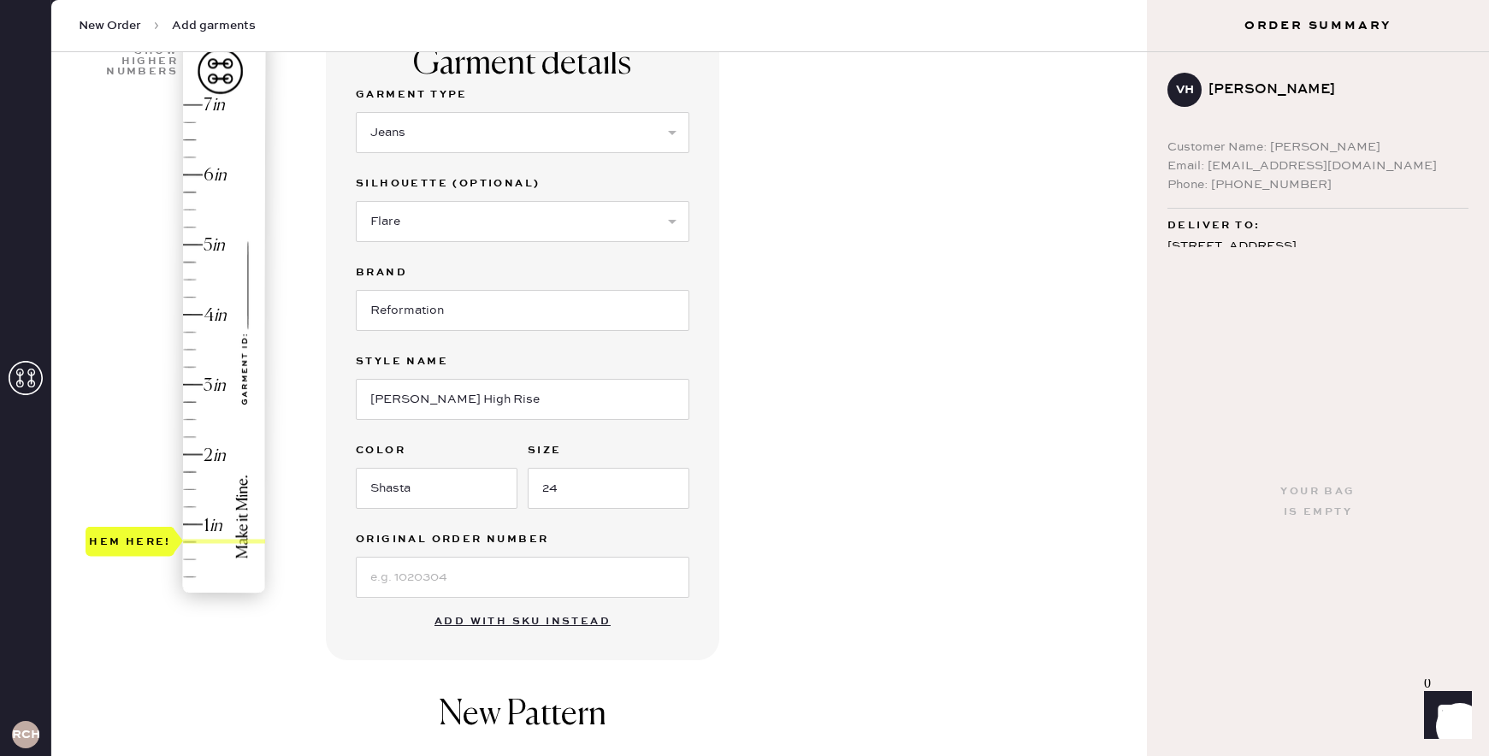
click at [192, 544] on div "Hem here!" at bounding box center [177, 349] width 182 height 505
click at [802, 572] on div "Garment details Garment Type Select Basic Skirt Jeans Leggings Pants Shorts Bas…" at bounding box center [729, 508] width 807 height 972
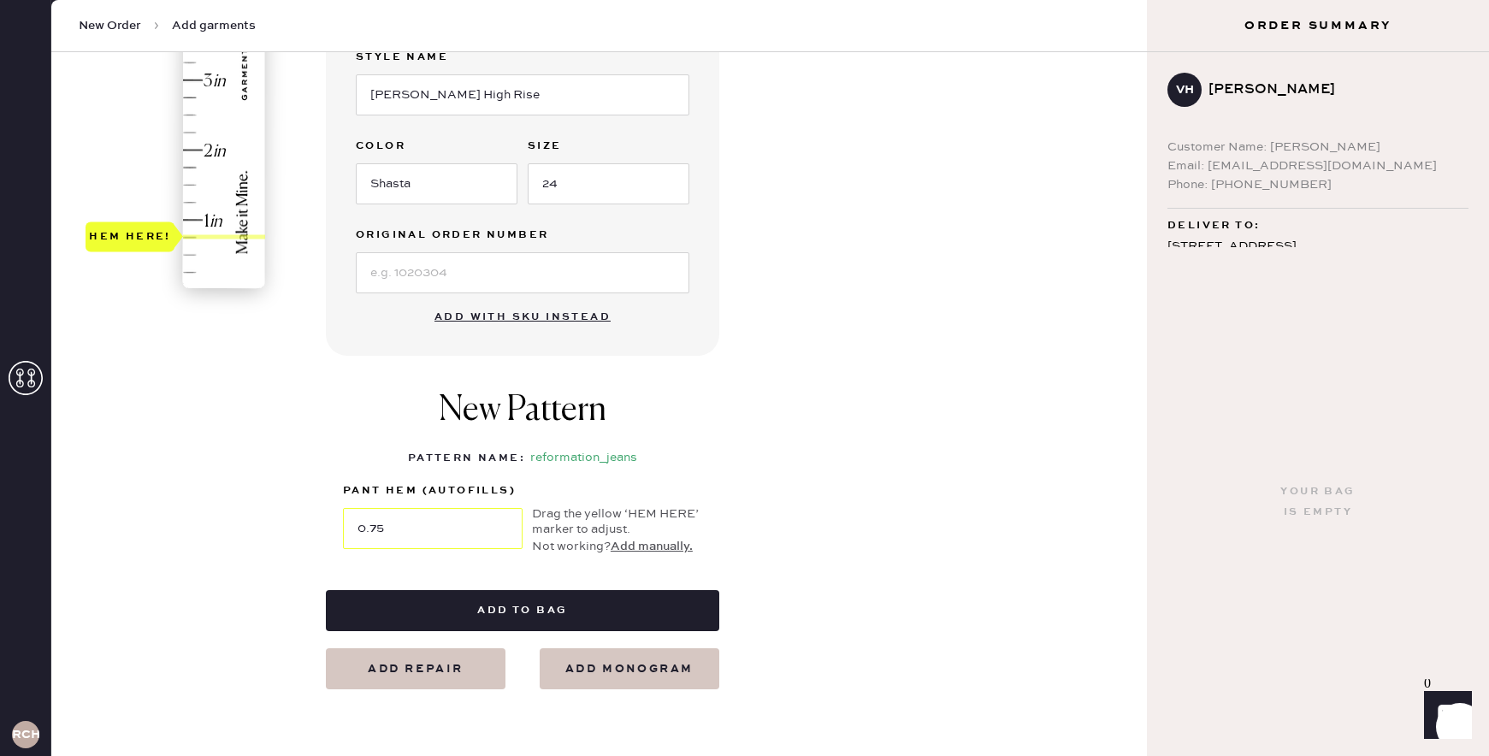
scroll to position [493, 0]
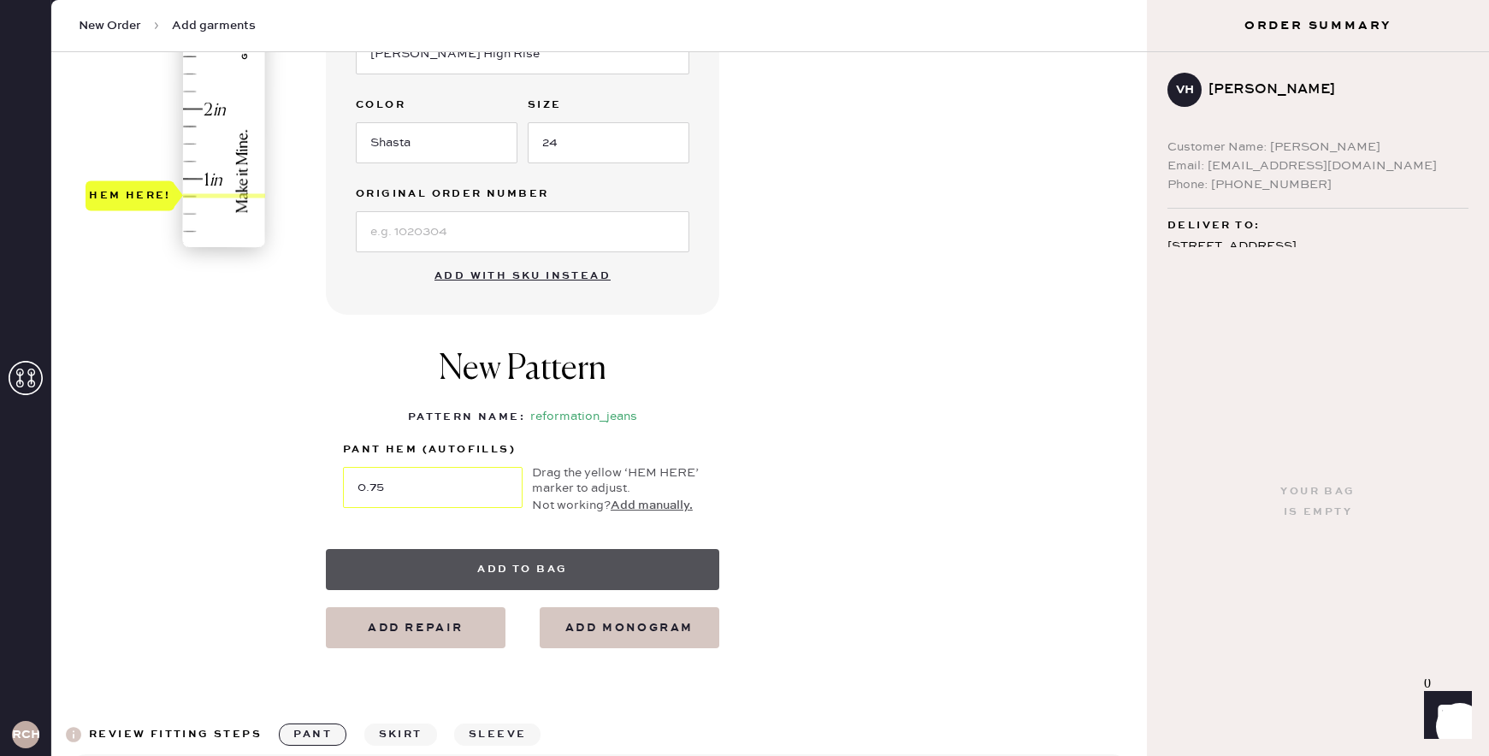
click at [668, 570] on button "Add to bag" at bounding box center [522, 569] width 393 height 41
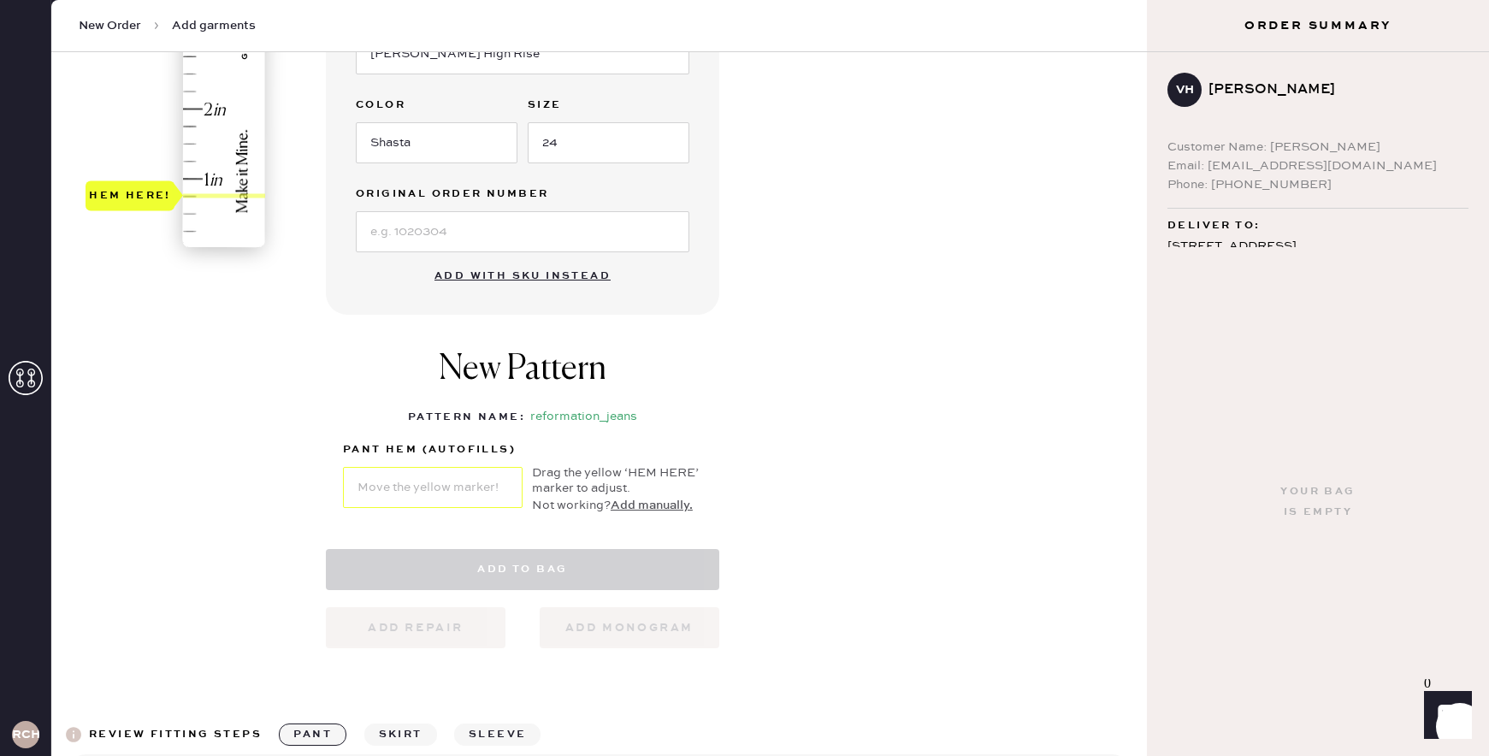
select select "2"
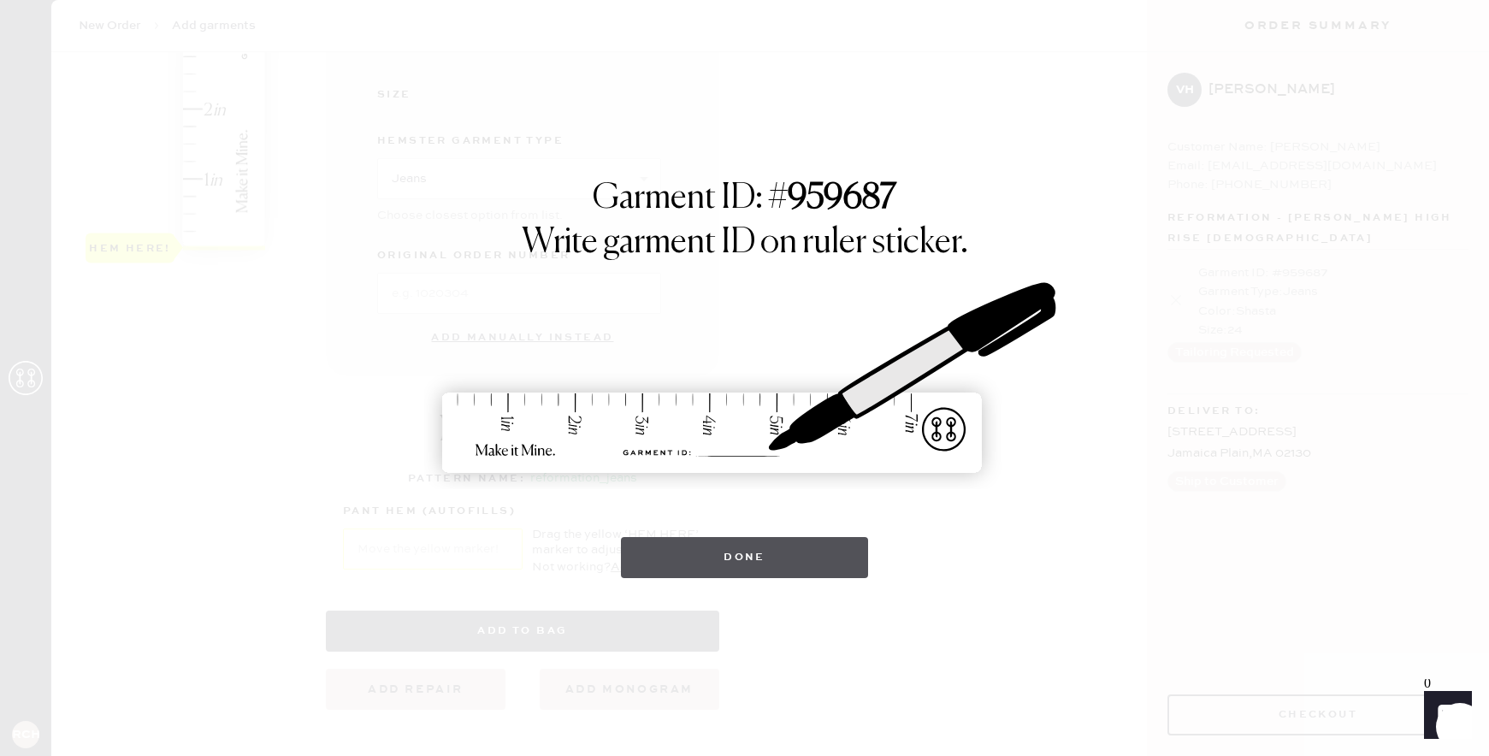
click at [753, 571] on button "Done" at bounding box center [744, 557] width 247 height 41
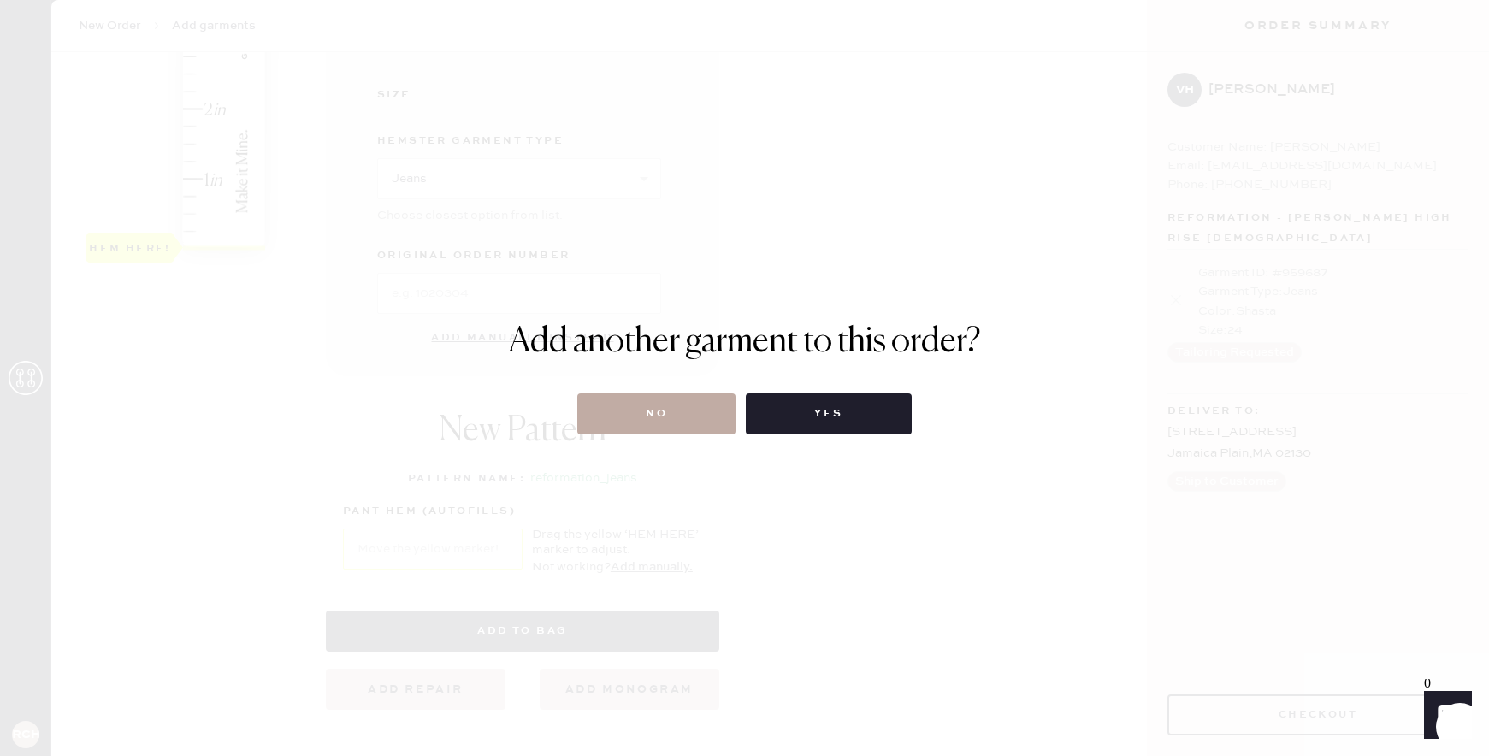
click at [678, 399] on button "No" at bounding box center [656, 413] width 158 height 41
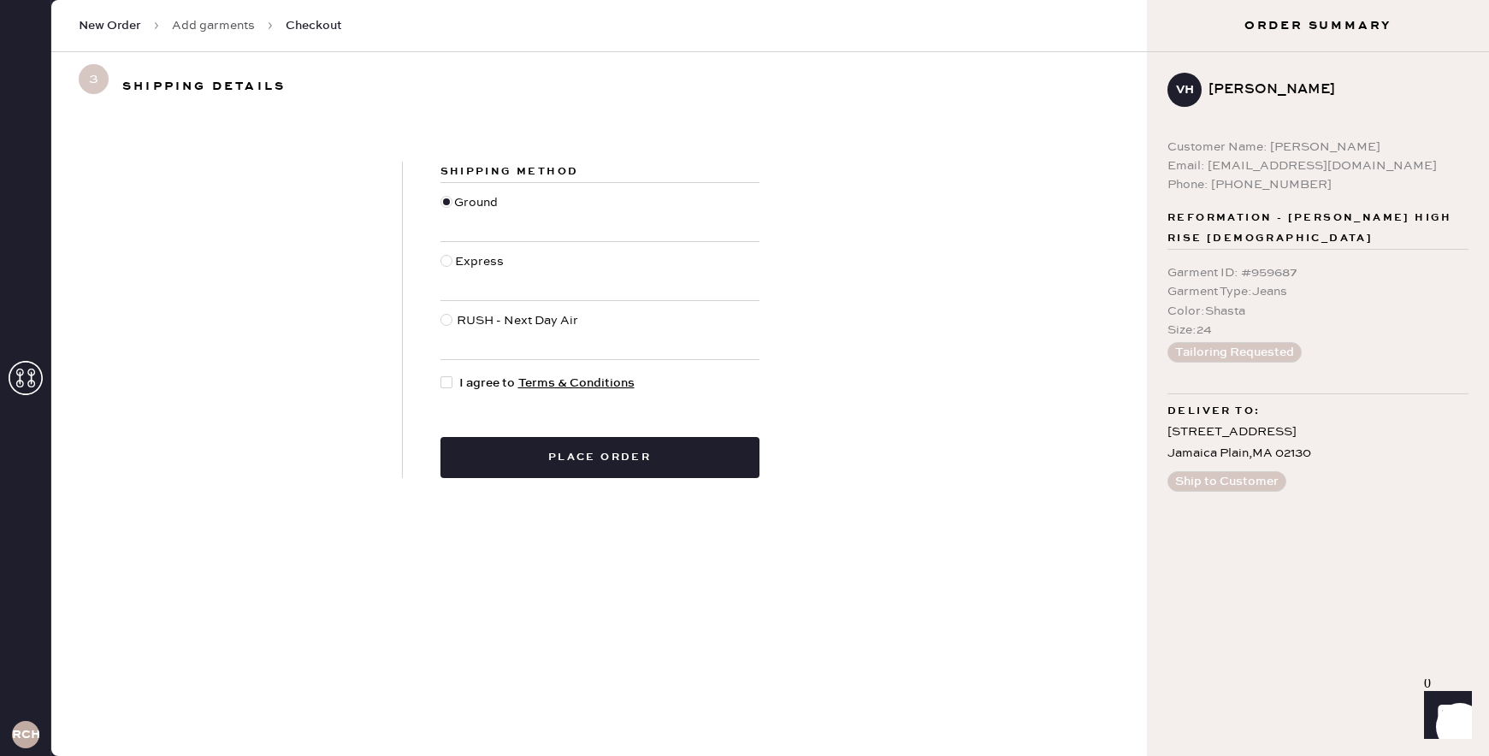
click at [445, 385] on div at bounding box center [446, 382] width 12 height 12
click at [441, 375] on input "I agree to Terms & Conditions" at bounding box center [440, 374] width 1 height 1
checkbox input "true"
click at [519, 452] on button "Place order" at bounding box center [599, 457] width 319 height 41
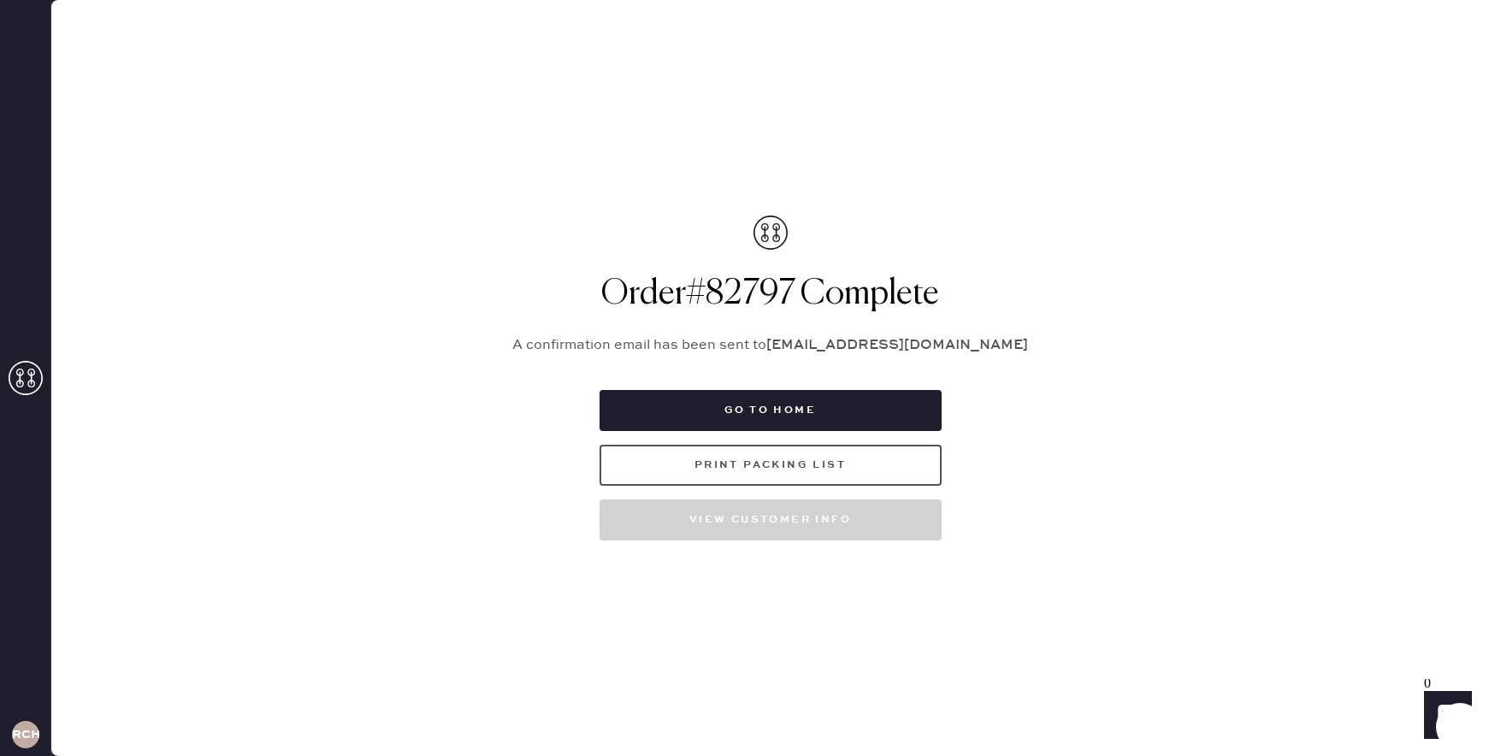
click at [820, 458] on button "Print Packing List" at bounding box center [771, 465] width 342 height 41
click at [843, 414] on button "Go to home" at bounding box center [771, 410] width 342 height 41
